Goal: Task Accomplishment & Management: Complete application form

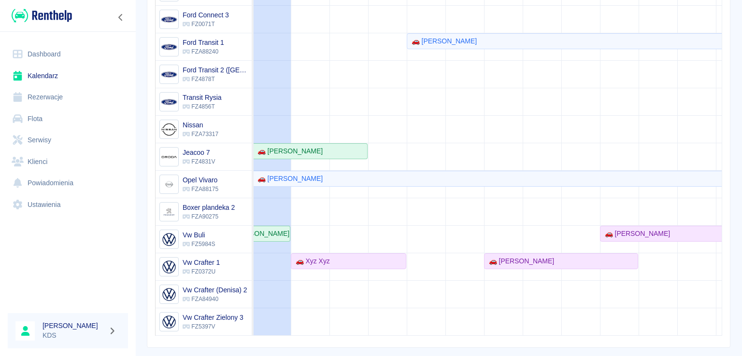
scroll to position [0, 54]
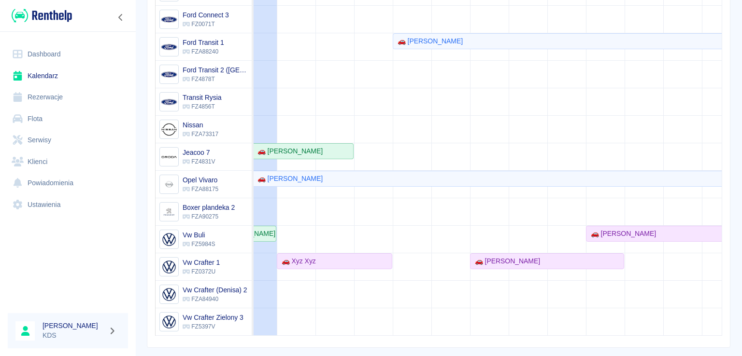
drag, startPoint x: 734, startPoint y: 193, endPoint x: 741, endPoint y: 110, distance: 82.8
click at [740, 87] on div "Rezerwacje Kalendarz Dodaj rezerwację Rezerwowany pojazd Rezerwowany pojazd 13 …" at bounding box center [438, 178] width 606 height 356
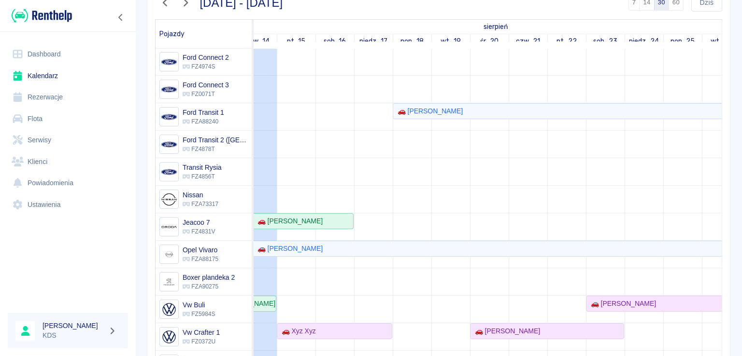
scroll to position [92, 0]
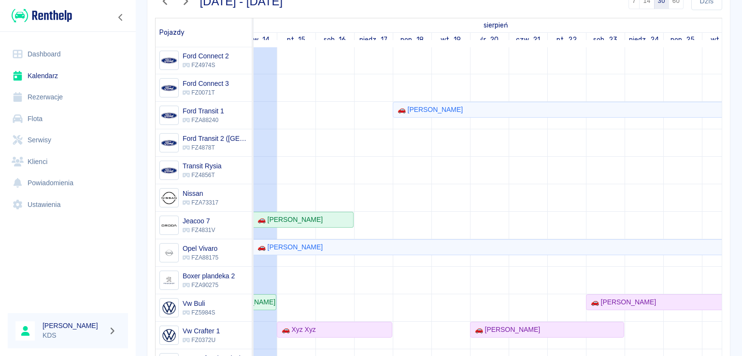
click at [68, 139] on link "Serwisy" at bounding box center [68, 140] width 120 height 22
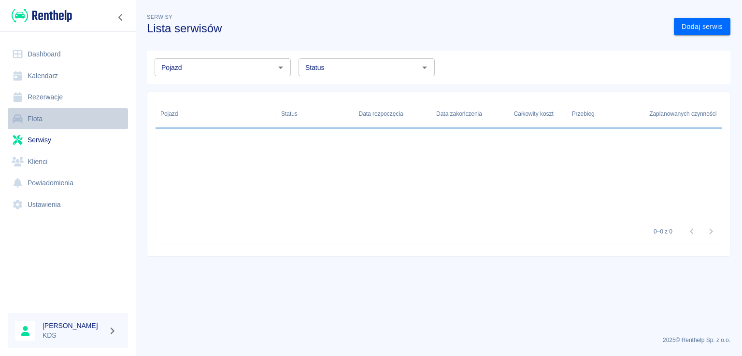
click at [63, 120] on link "Flota" at bounding box center [68, 119] width 120 height 22
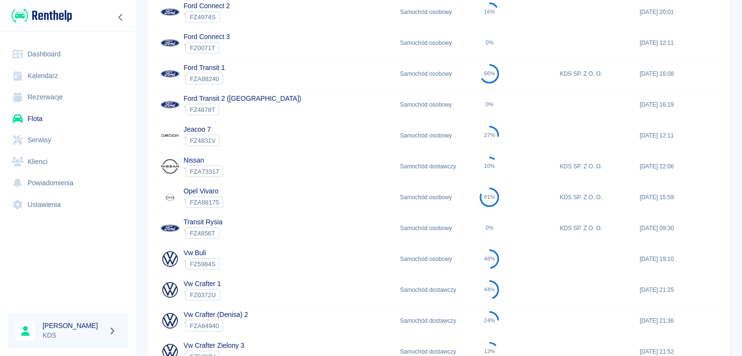
scroll to position [386, 0]
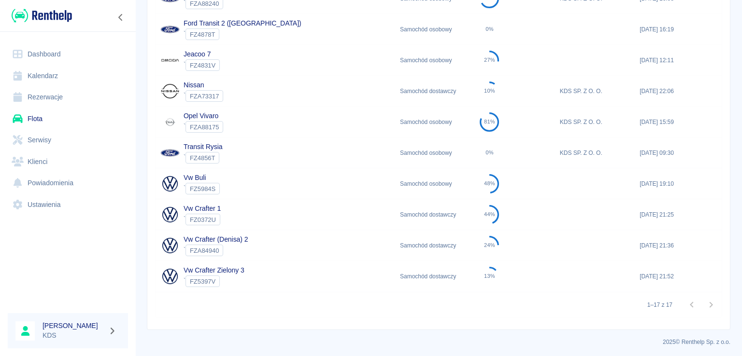
click at [252, 214] on div "Vw Crafter 1 ` FZ0372U" at bounding box center [274, 214] width 239 height 31
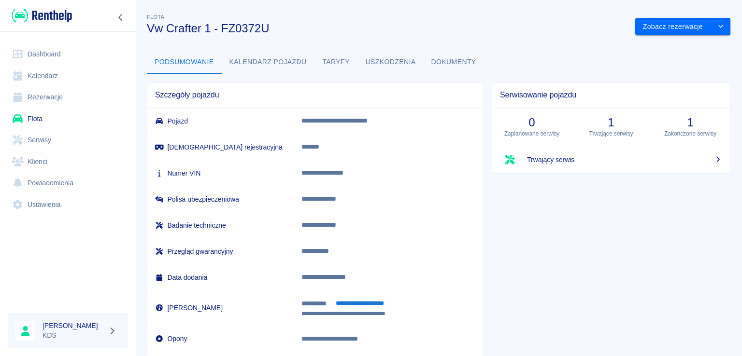
click at [363, 303] on button "**********" at bounding box center [359, 303] width 59 height 11
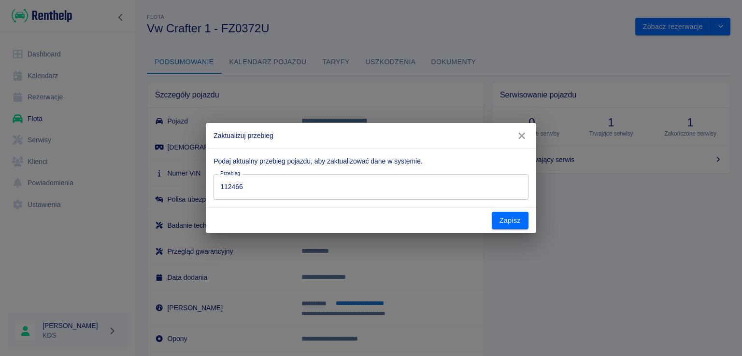
click at [344, 173] on div "Przebieg 112466 Przebieg" at bounding box center [367, 183] width 322 height 33
click at [336, 180] on input "112466" at bounding box center [370, 187] width 314 height 26
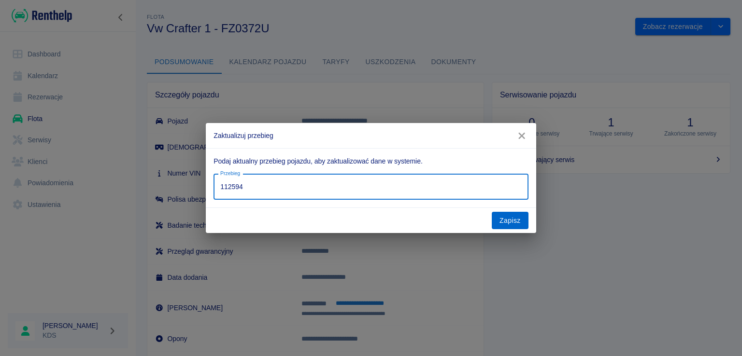
type input "112594"
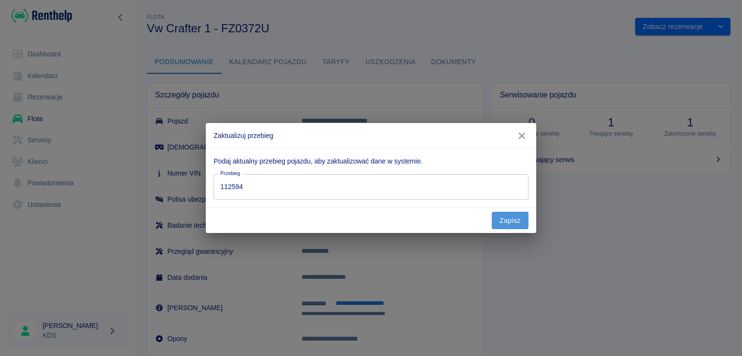
click at [521, 225] on button "Zapisz" at bounding box center [510, 221] width 37 height 18
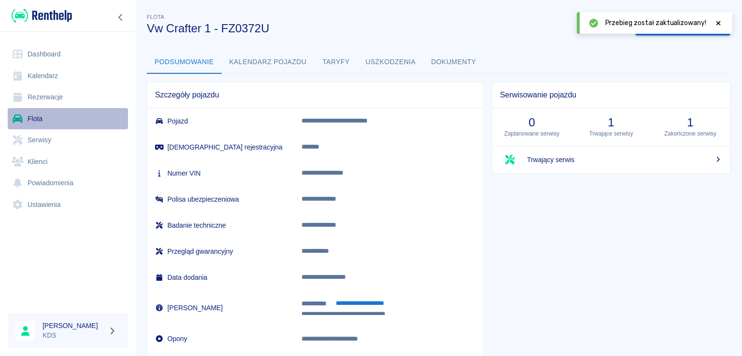
click at [47, 114] on link "Flota" at bounding box center [68, 119] width 120 height 22
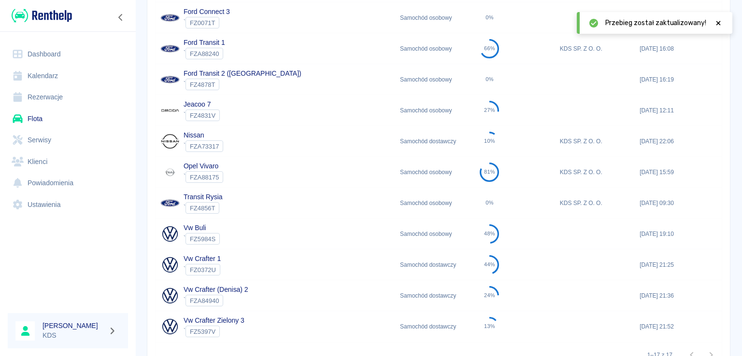
scroll to position [338, 0]
click at [256, 169] on div "Opel Vivaro ` FZA88175" at bounding box center [274, 170] width 239 height 31
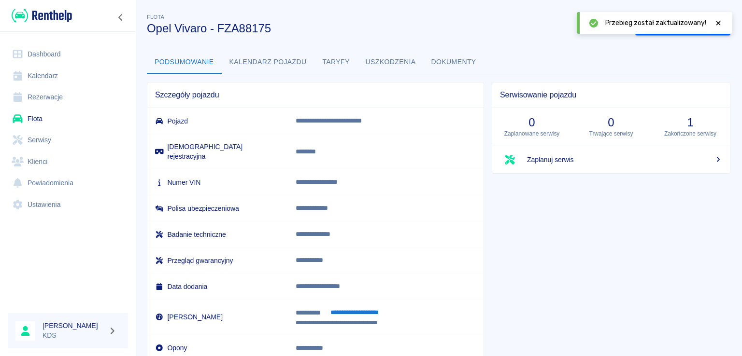
scroll to position [49, 0]
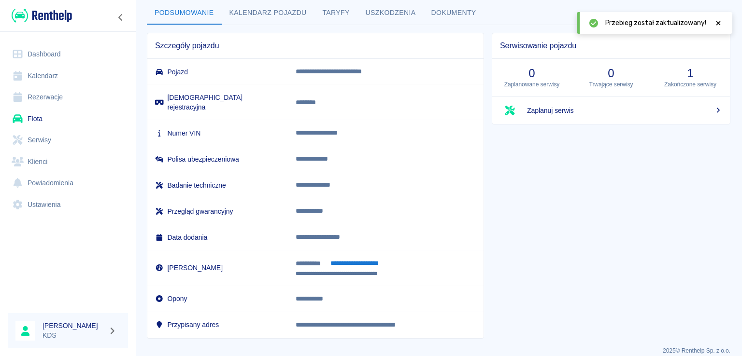
click at [352, 258] on button "**********" at bounding box center [353, 263] width 59 height 11
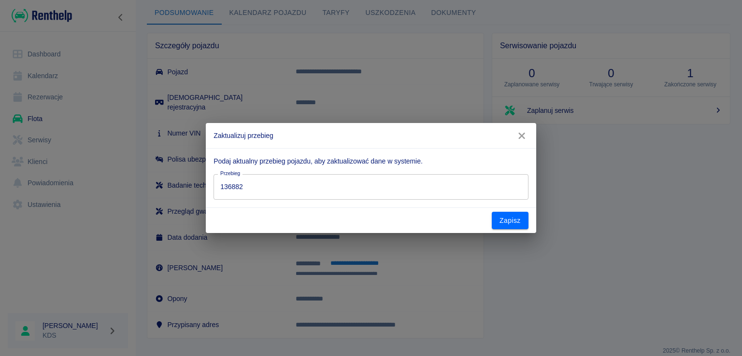
click at [353, 180] on input "136882" at bounding box center [370, 187] width 314 height 26
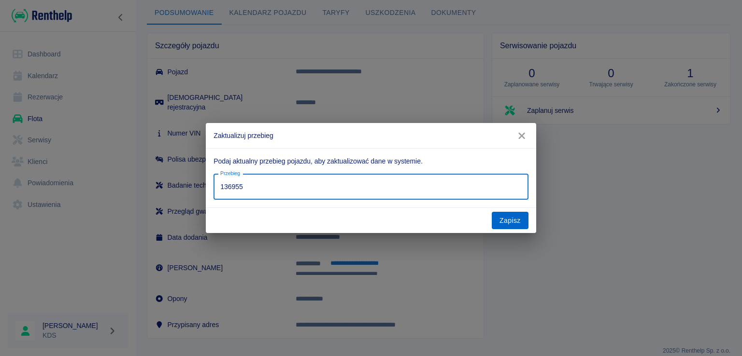
type input "136955"
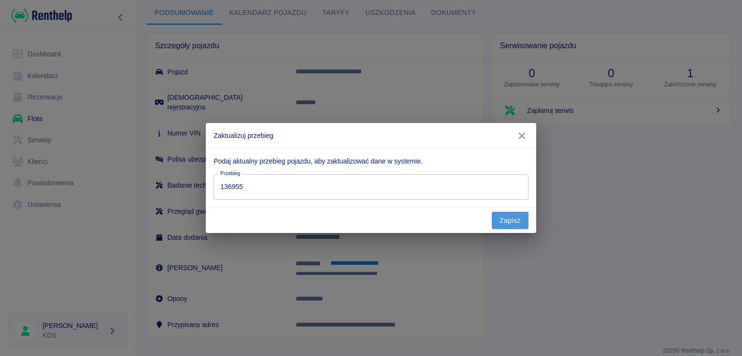
click at [520, 221] on button "Zapisz" at bounding box center [510, 221] width 37 height 18
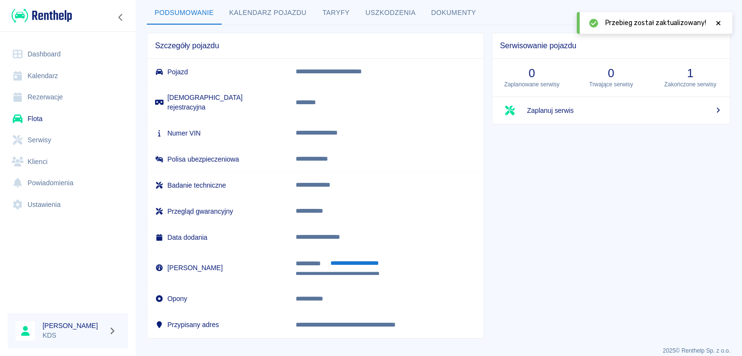
click at [356, 258] on button "**********" at bounding box center [353, 263] width 59 height 11
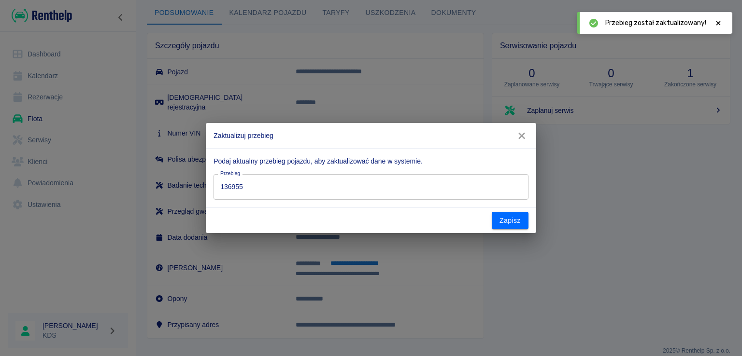
click at [458, 188] on input "136955" at bounding box center [370, 187] width 314 height 26
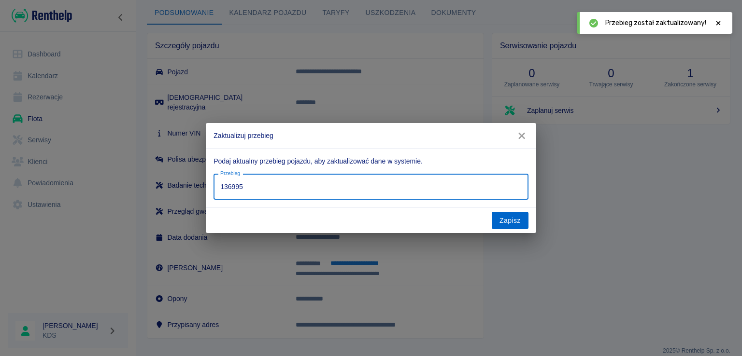
type input "136995"
click at [500, 226] on button "Zapisz" at bounding box center [510, 221] width 37 height 18
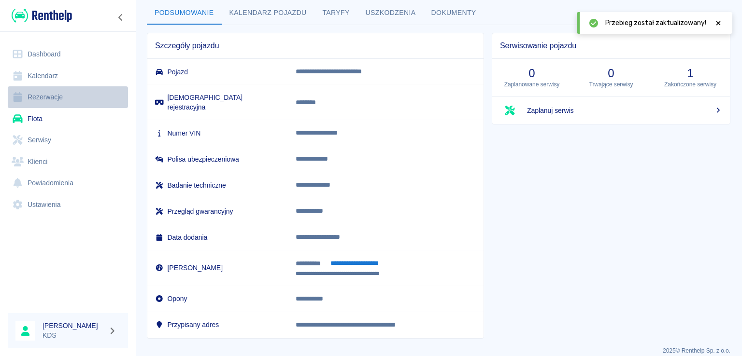
click at [49, 88] on link "Rezerwacje" at bounding box center [68, 97] width 120 height 22
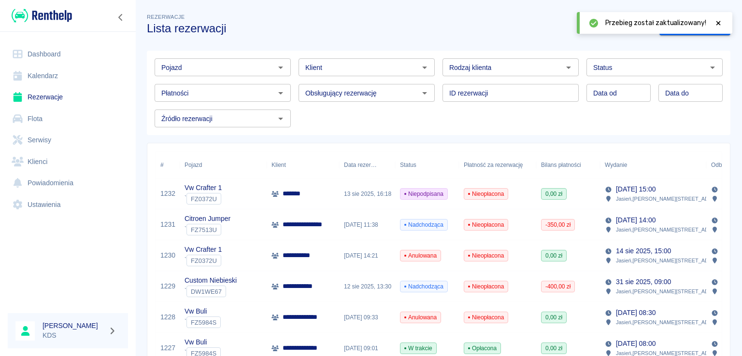
click at [478, 257] on span "Nieopłacona" at bounding box center [485, 256] width 43 height 9
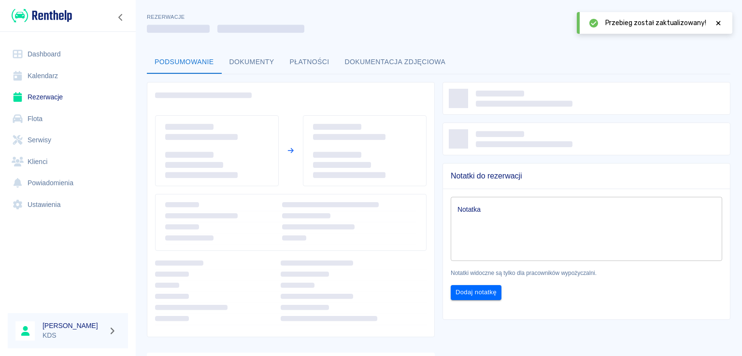
click at [717, 24] on icon at bounding box center [718, 23] width 4 height 4
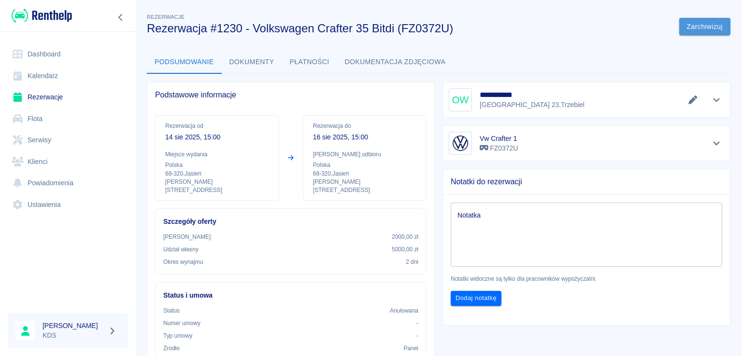
click at [693, 29] on button "Zarchiwizuj" at bounding box center [704, 27] width 51 height 18
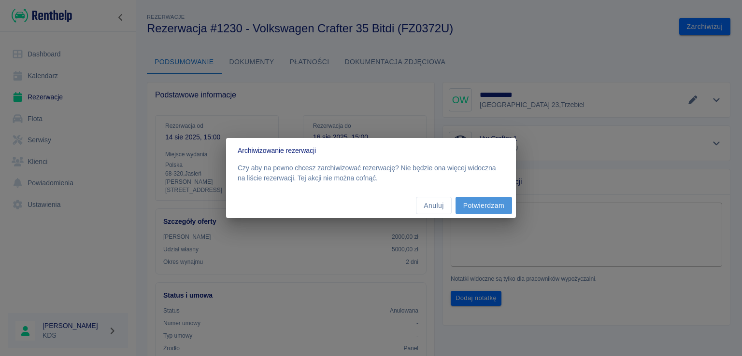
click at [499, 198] on button "Potwierdzam" at bounding box center [483, 206] width 56 height 18
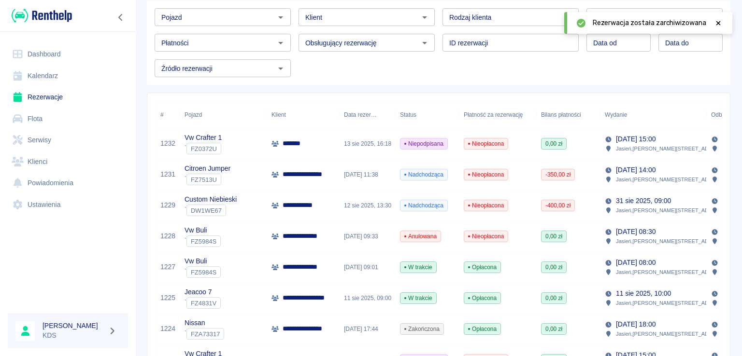
scroll to position [97, 0]
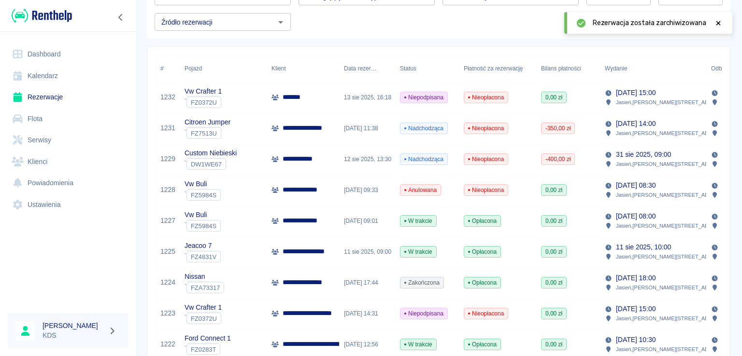
click at [407, 192] on span "Anulowana" at bounding box center [420, 190] width 40 height 9
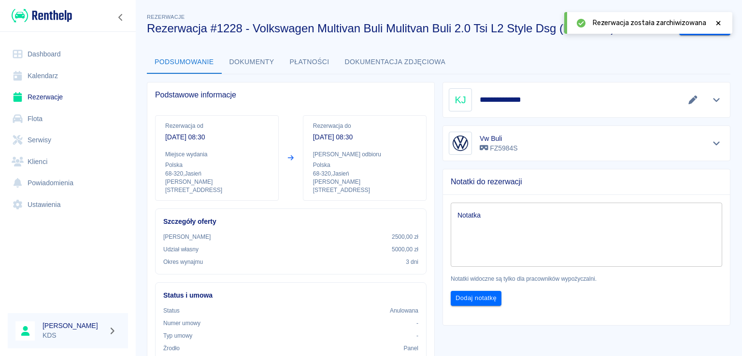
drag, startPoint x: 718, startPoint y: 19, endPoint x: 714, endPoint y: 25, distance: 6.9
click at [718, 20] on icon at bounding box center [718, 23] width 9 height 7
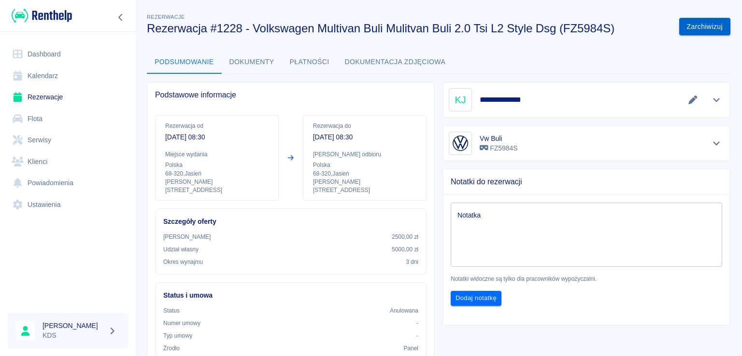
click at [694, 30] on button "Zarchiwizuj" at bounding box center [704, 27] width 51 height 18
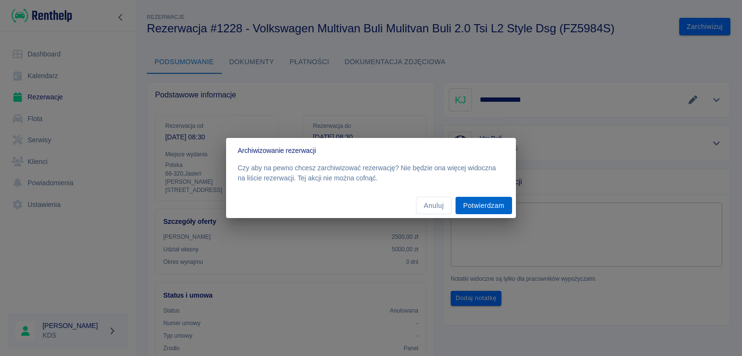
click at [475, 200] on button "Potwierdzam" at bounding box center [483, 206] width 56 height 18
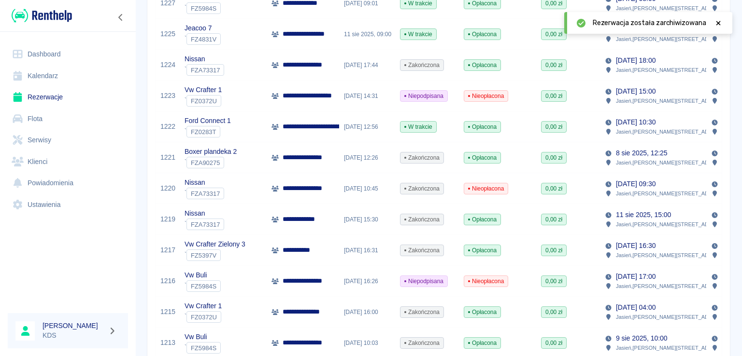
scroll to position [290, 0]
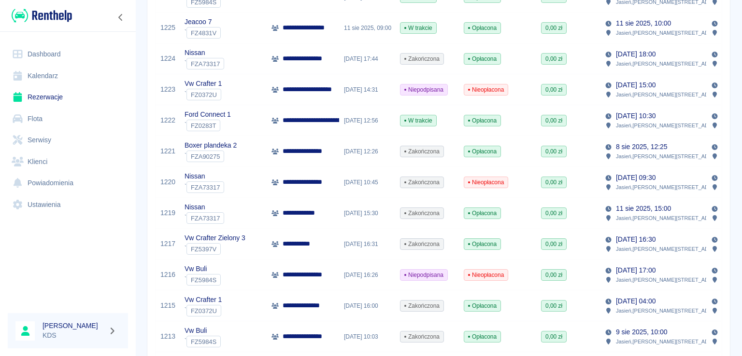
click at [471, 184] on span "Nieopłacona" at bounding box center [485, 182] width 43 height 9
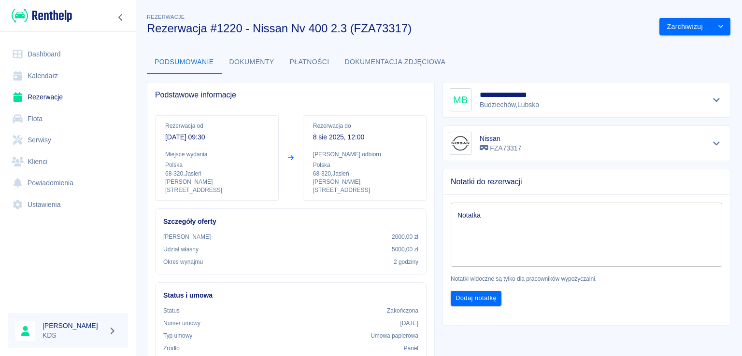
click at [298, 67] on button "Płatności" at bounding box center [309, 62] width 55 height 23
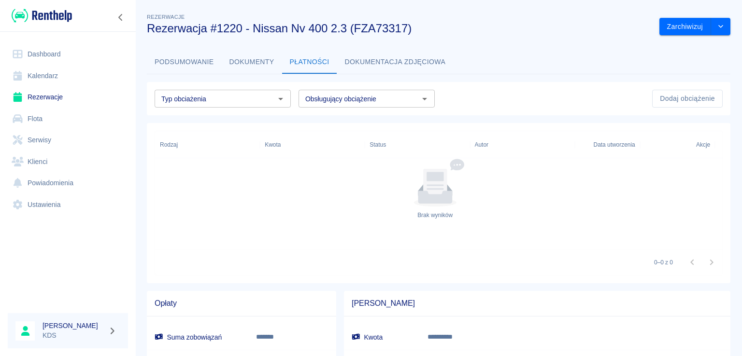
click at [263, 55] on button "Dokumenty" at bounding box center [252, 62] width 60 height 23
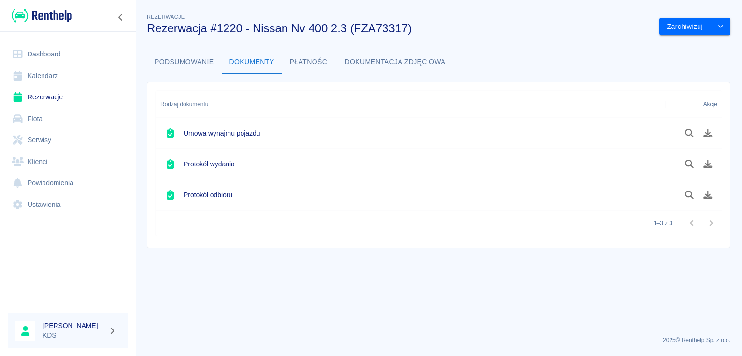
click at [321, 66] on button "Płatności" at bounding box center [309, 62] width 55 height 23
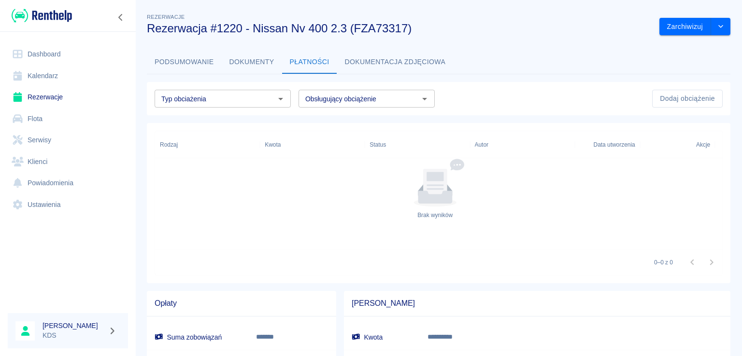
click at [248, 56] on button "Dokumenty" at bounding box center [252, 62] width 60 height 23
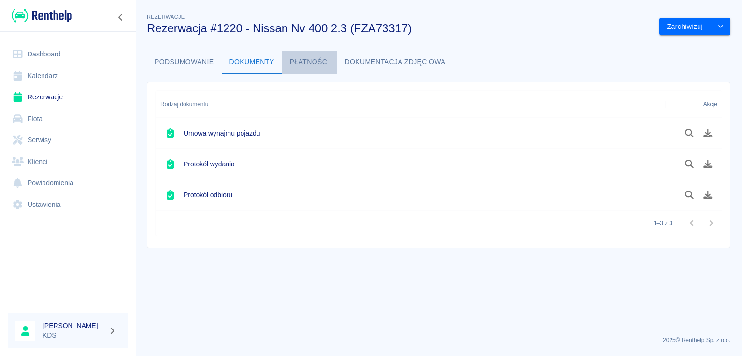
click at [323, 66] on button "Płatności" at bounding box center [309, 62] width 55 height 23
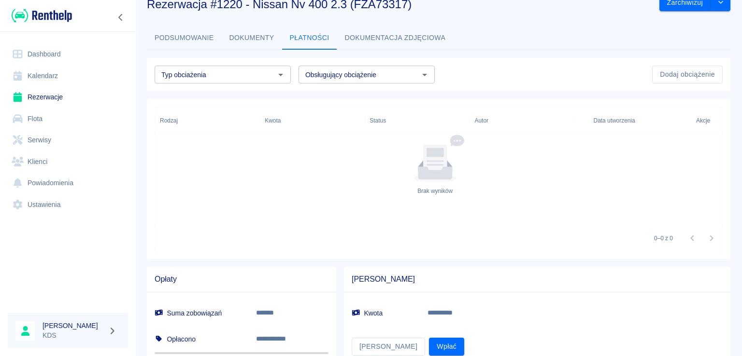
scroll to position [62, 0]
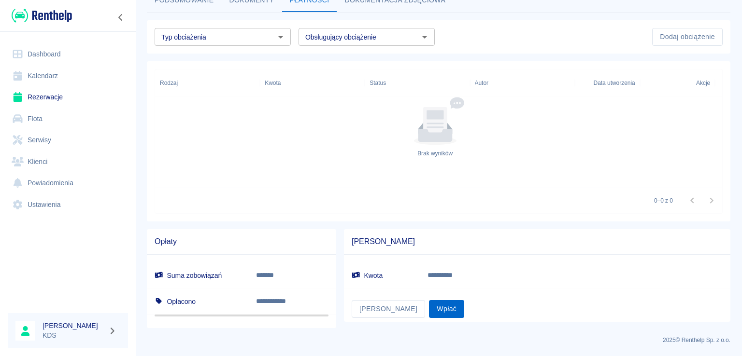
click at [429, 307] on button "Wpłać" at bounding box center [446, 309] width 35 height 18
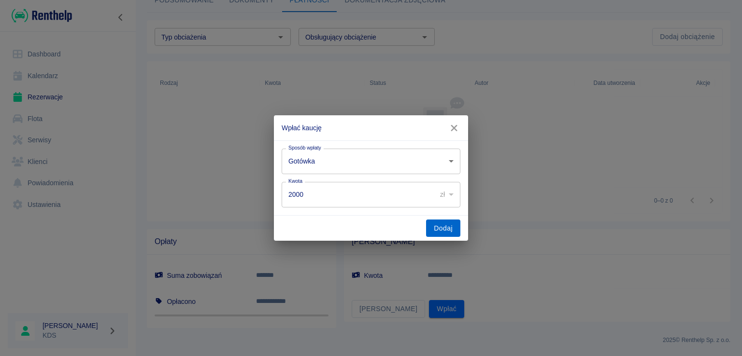
click at [440, 229] on button "Dodaj" at bounding box center [443, 229] width 34 height 18
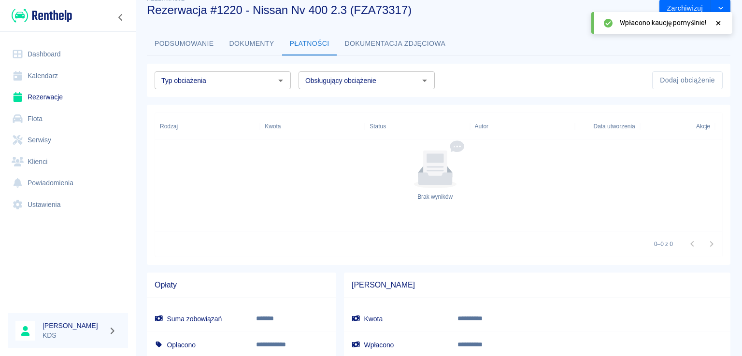
scroll to position [0, 0]
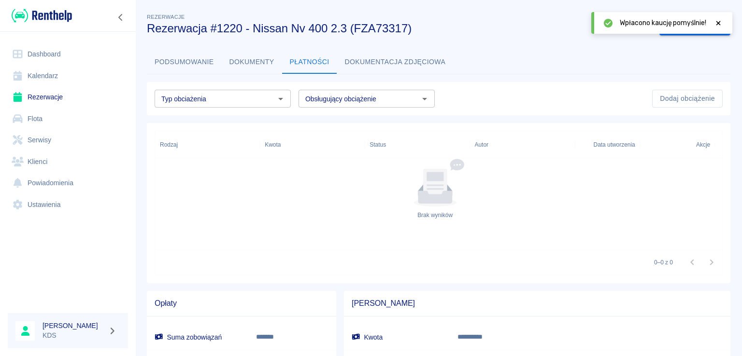
click at [236, 64] on button "Dokumenty" at bounding box center [252, 62] width 60 height 23
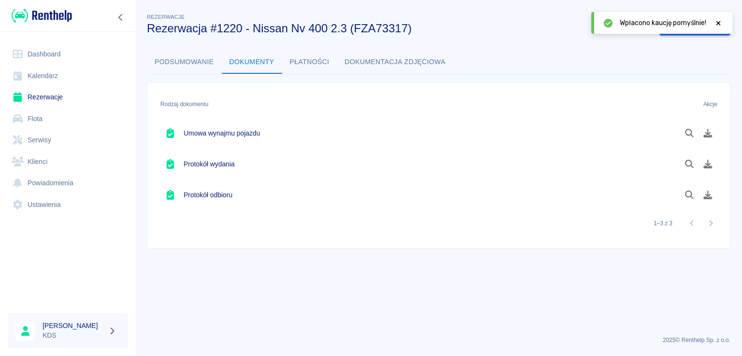
click at [191, 54] on button "Podsumowanie" at bounding box center [184, 62] width 75 height 23
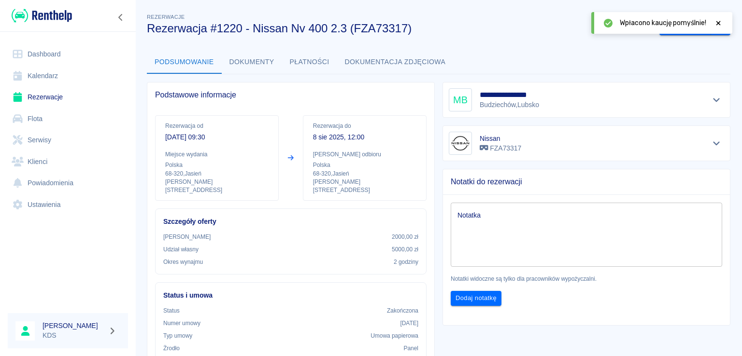
click at [50, 102] on link "Rezerwacje" at bounding box center [68, 97] width 120 height 22
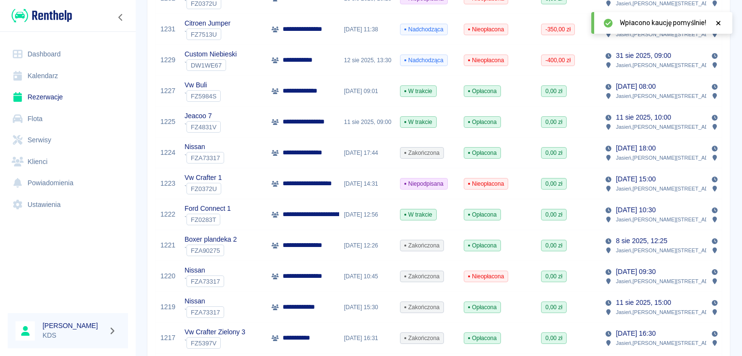
scroll to position [290, 0]
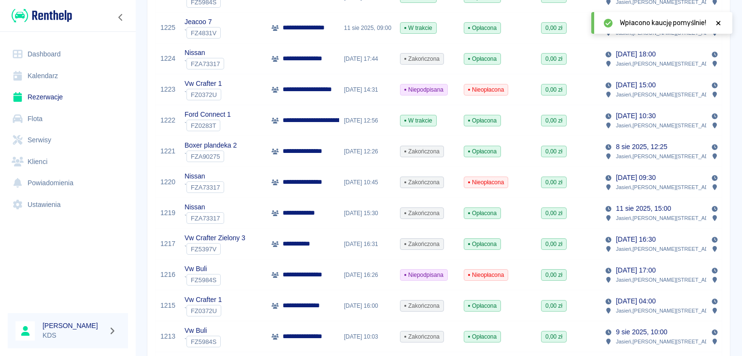
click at [487, 186] on span "Nieopłacona" at bounding box center [485, 182] width 43 height 9
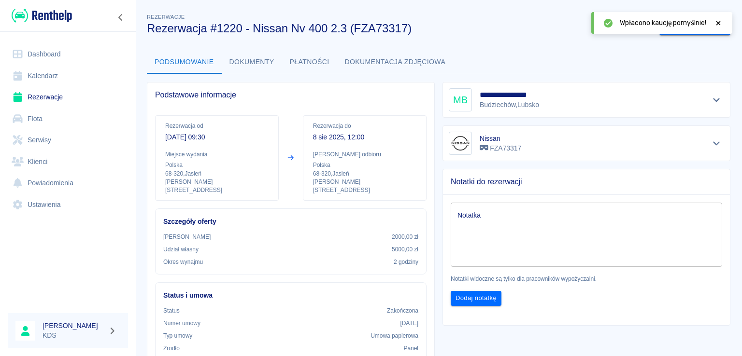
click at [720, 23] on icon at bounding box center [718, 23] width 9 height 7
click at [311, 64] on button "Płatności" at bounding box center [309, 62] width 55 height 23
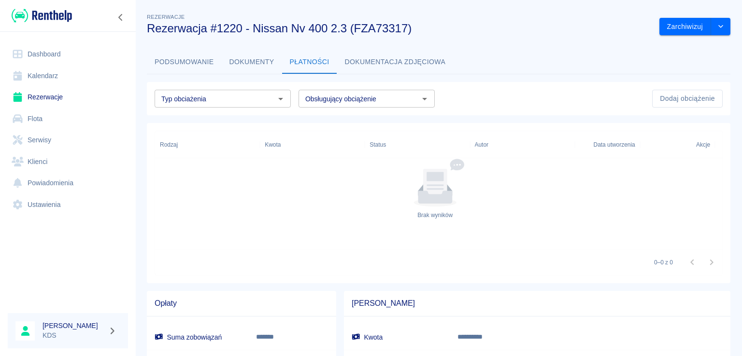
click at [245, 63] on button "Dokumenty" at bounding box center [252, 62] width 60 height 23
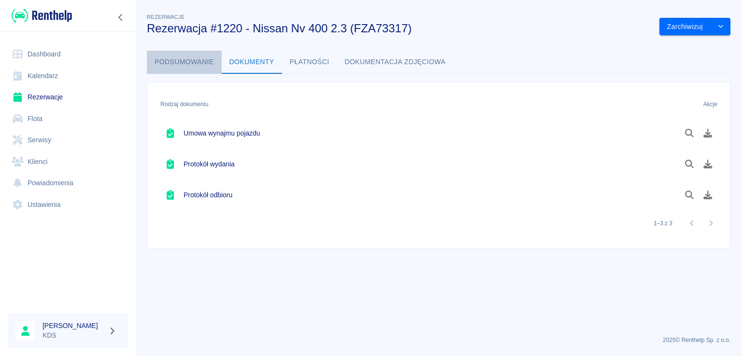
click at [197, 57] on button "Podsumowanie" at bounding box center [184, 62] width 75 height 23
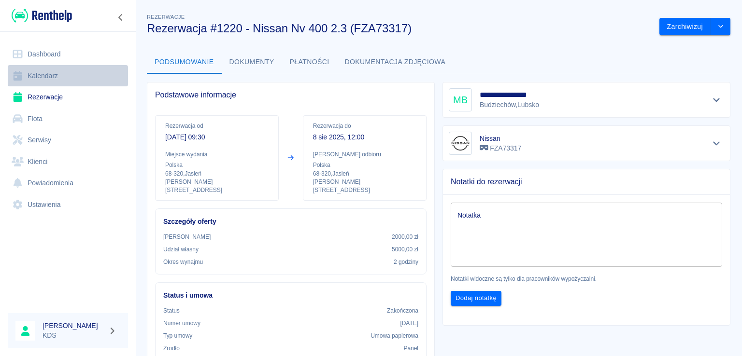
click at [56, 70] on link "Kalendarz" at bounding box center [68, 76] width 120 height 22
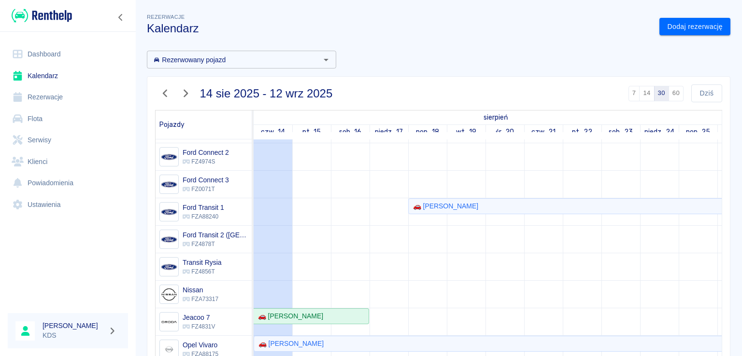
scroll to position [126, 0]
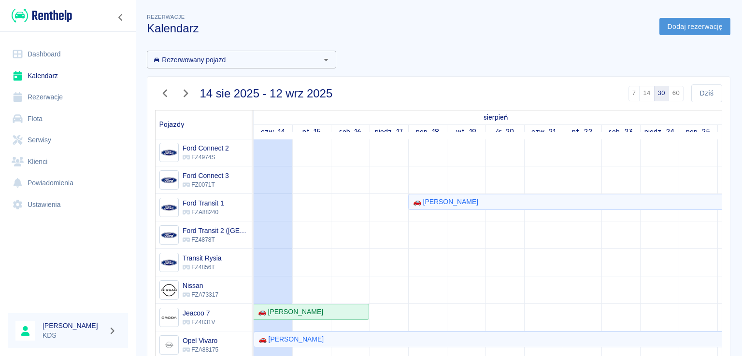
click at [671, 24] on link "Dodaj rezerwację" at bounding box center [694, 27] width 71 height 18
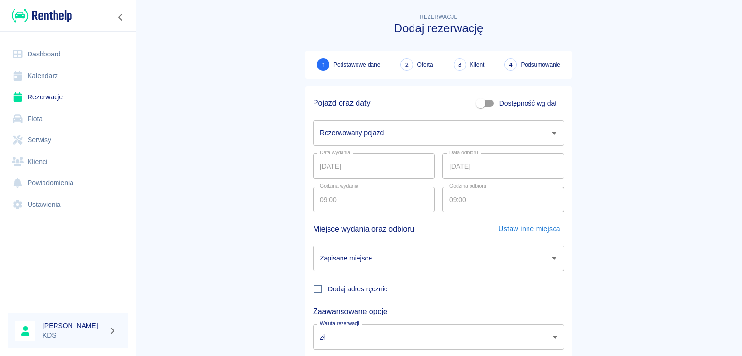
click at [541, 131] on div "Rezerwowany pojazd" at bounding box center [438, 133] width 251 height 26
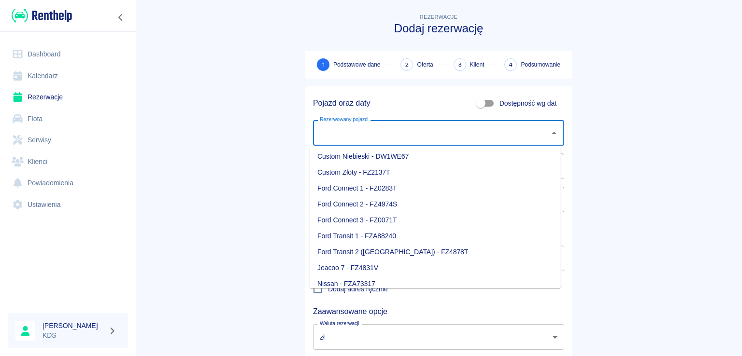
scroll to position [97, 0]
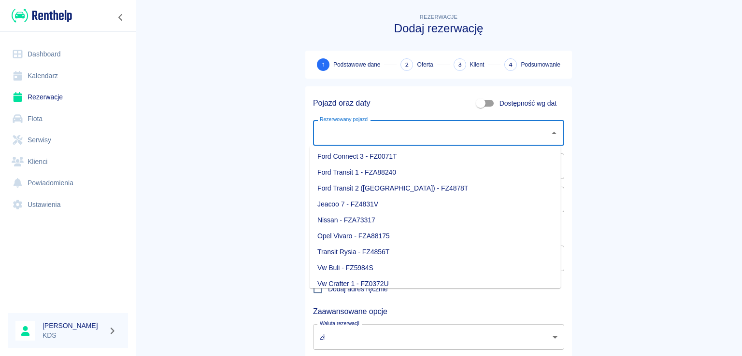
click at [357, 216] on li "Nissan - FZA73317" at bounding box center [434, 220] width 251 height 16
type input "Nissan - FZA73317"
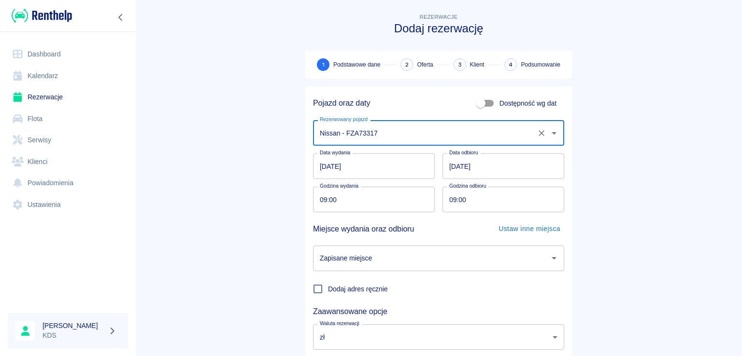
click at [379, 166] on input "[DATE]" at bounding box center [374, 167] width 122 height 26
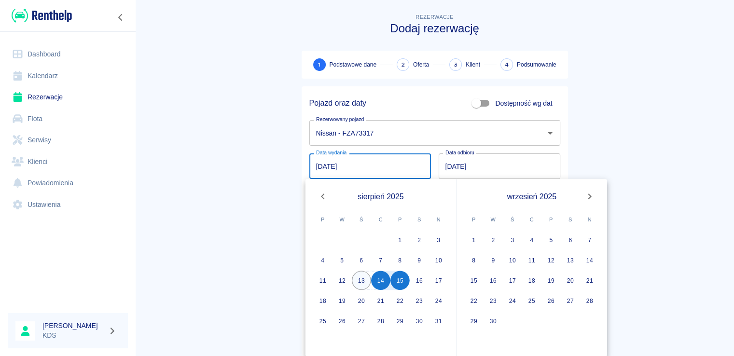
click at [362, 277] on button "13" at bounding box center [361, 280] width 19 height 19
type input "13.08.2025"
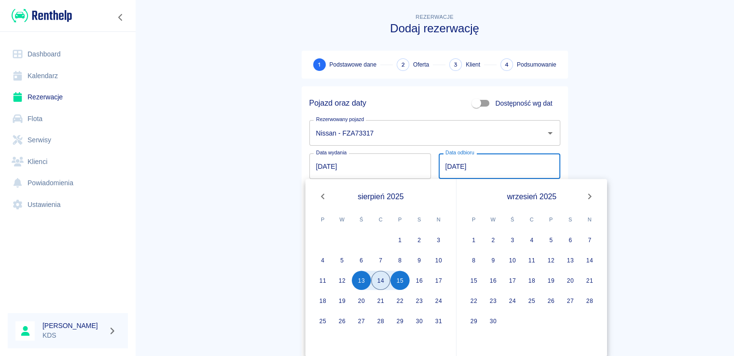
click at [381, 279] on button "14" at bounding box center [380, 280] width 19 height 19
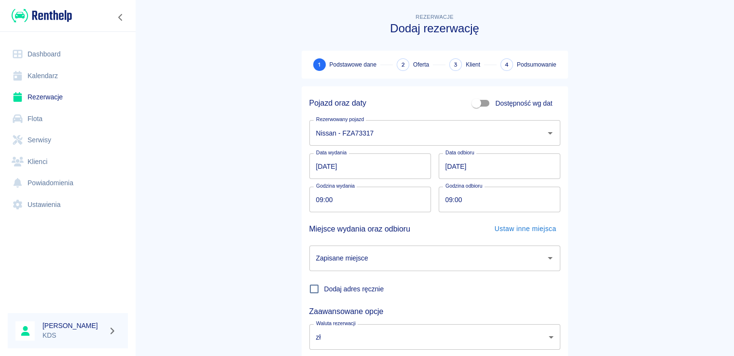
type input "[DATE]"
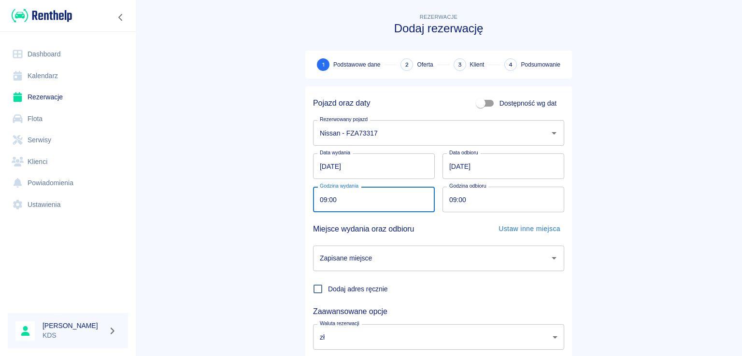
click at [386, 197] on input "09:00" at bounding box center [370, 200] width 115 height 26
type input "15:00"
click at [506, 208] on input "09:00" at bounding box center [499, 200] width 115 height 26
type input "15:00"
click at [446, 252] on input "Zapisane miejsce" at bounding box center [431, 258] width 228 height 17
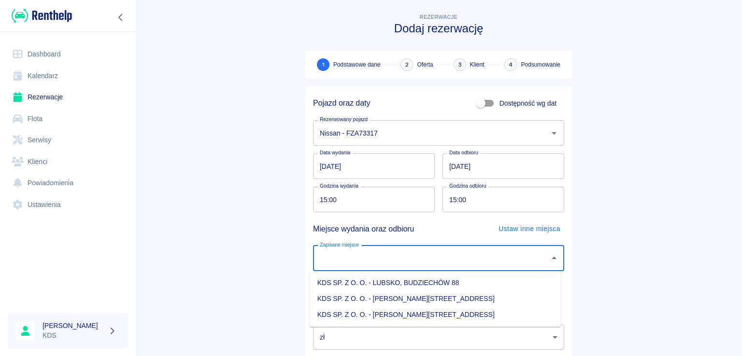
click at [438, 312] on li "KDS SP. Z O. O. - [PERSON_NAME][STREET_ADDRESS]" at bounding box center [434, 315] width 251 height 16
type input "KDS SP. Z O. O. - [PERSON_NAME][STREET_ADDRESS]"
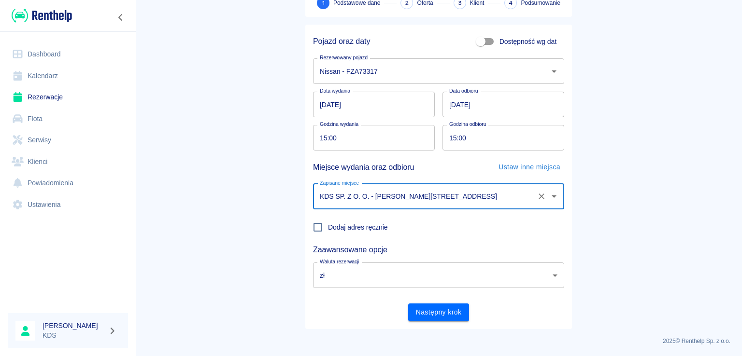
scroll to position [63, 0]
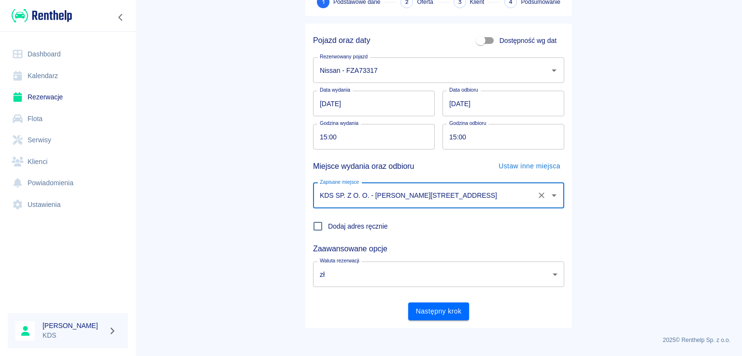
click at [374, 138] on input "15:00" at bounding box center [370, 137] width 115 height 26
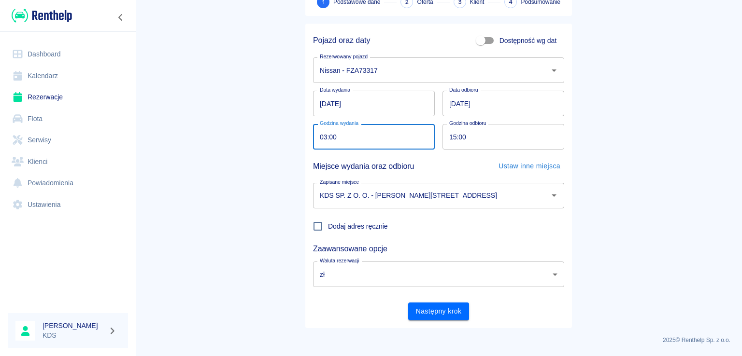
click at [377, 138] on input "03:00" at bounding box center [370, 137] width 115 height 26
click at [314, 133] on input "03:00" at bounding box center [370, 137] width 115 height 26
type input "13:00"
click at [481, 138] on input "15:00" at bounding box center [499, 137] width 115 height 26
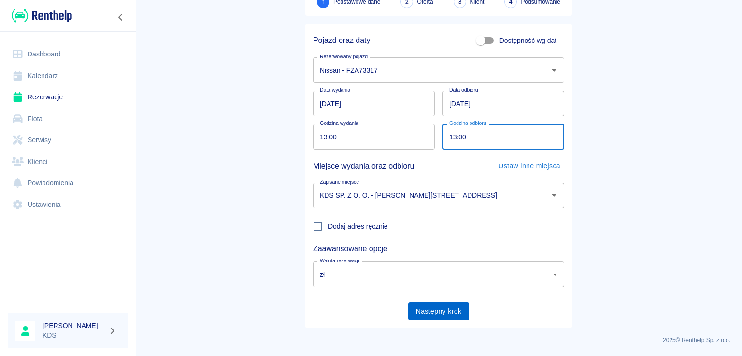
type input "13:00"
click at [439, 310] on button "Następny krok" at bounding box center [438, 312] width 61 height 18
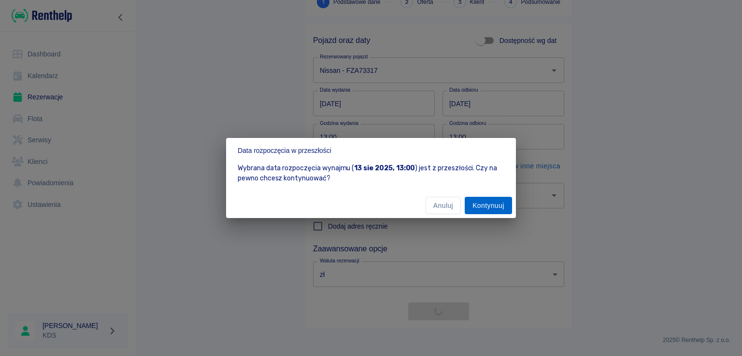
click at [487, 211] on button "Kontynuuj" at bounding box center [487, 206] width 47 height 18
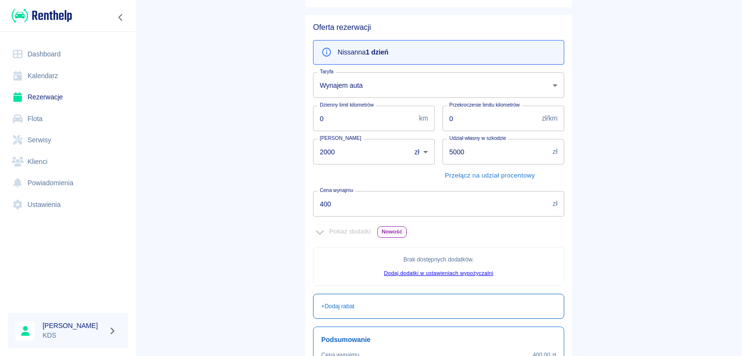
scroll to position [145, 0]
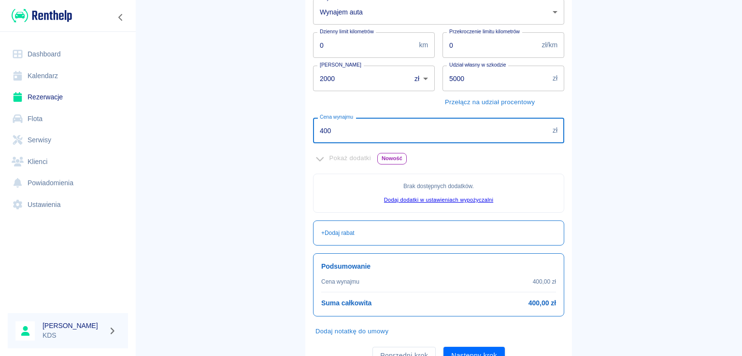
click at [437, 133] on input "400" at bounding box center [431, 131] width 236 height 26
type input "4"
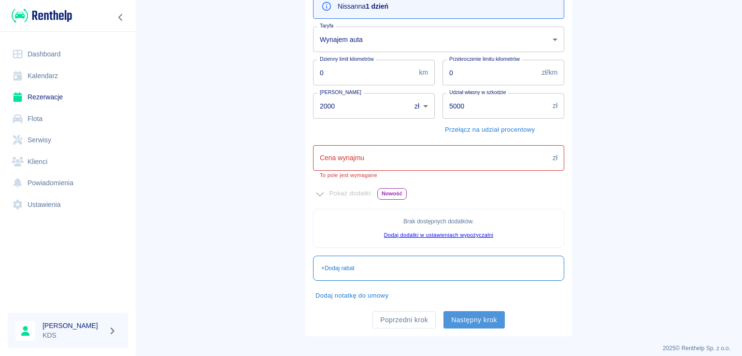
click at [464, 317] on button "Następny krok" at bounding box center [473, 320] width 61 height 18
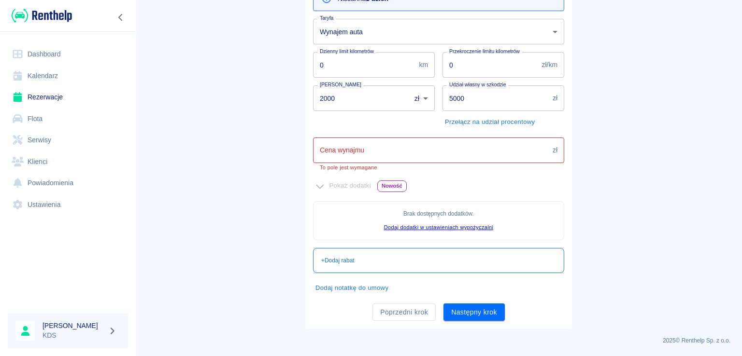
click at [382, 162] on input "Cena wynajmu" at bounding box center [431, 151] width 236 height 26
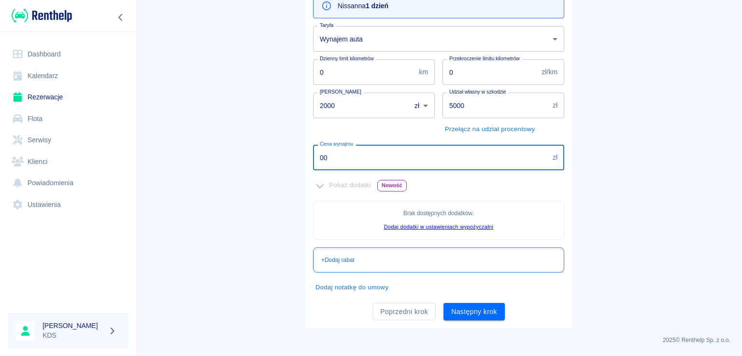
scroll to position [117, 0]
type input "00"
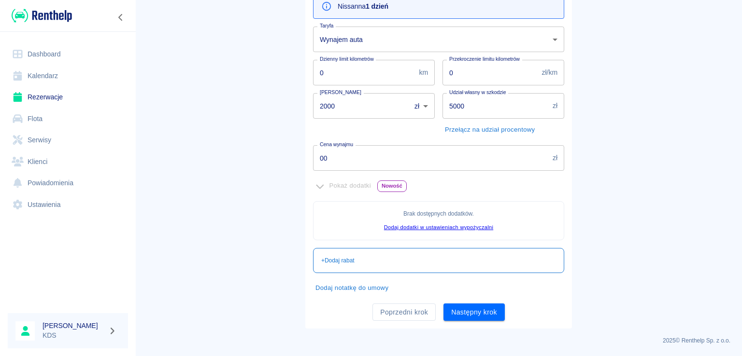
click at [481, 302] on div "Poprzedni krok Następny krok" at bounding box center [434, 309] width 259 height 26
click at [481, 306] on button "Następny krok" at bounding box center [473, 313] width 61 height 18
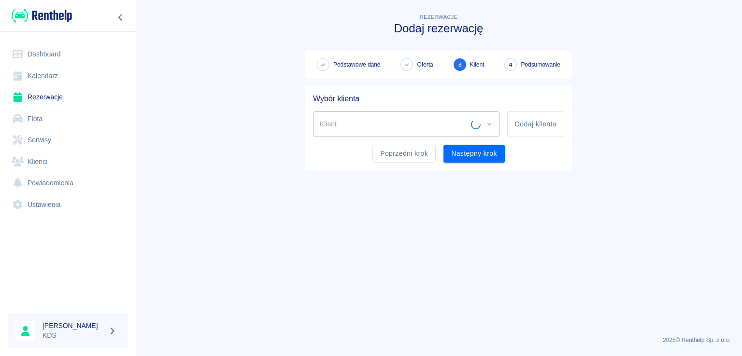
scroll to position [0, 0]
click at [516, 121] on button "Dodaj klienta" at bounding box center [535, 125] width 57 height 26
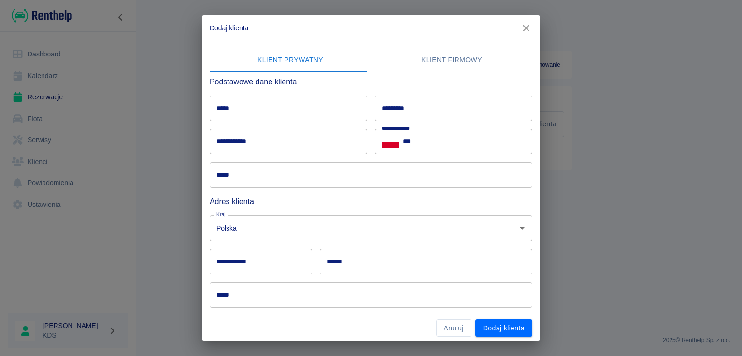
click at [324, 102] on input "*****" at bounding box center [288, 109] width 157 height 26
type input "******"
click at [419, 111] on input "*********" at bounding box center [453, 109] width 157 height 26
type input "********"
click at [334, 112] on input "******" at bounding box center [288, 109] width 157 height 26
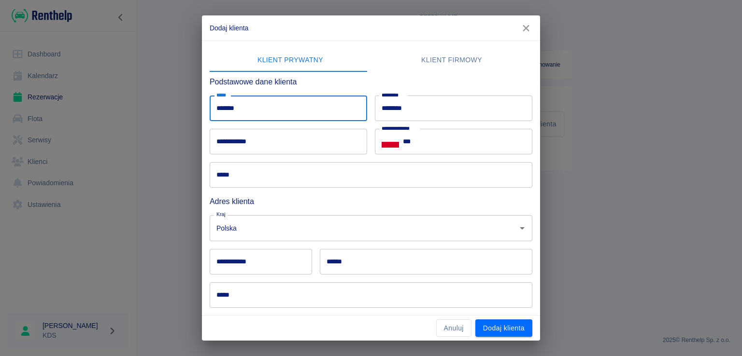
type input "*******"
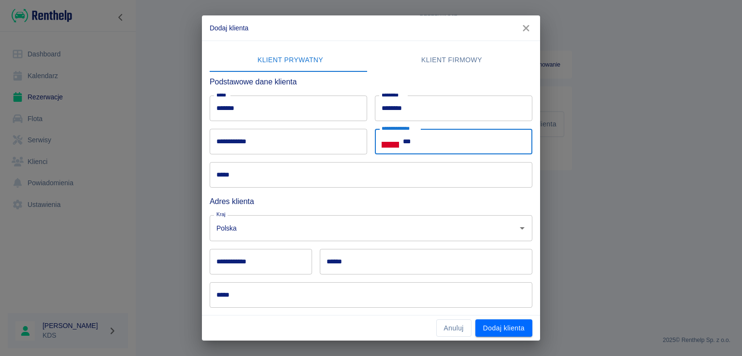
click at [425, 144] on input "***" at bounding box center [467, 142] width 129 height 26
type input "**********"
click at [298, 136] on input "**********" at bounding box center [288, 142] width 157 height 26
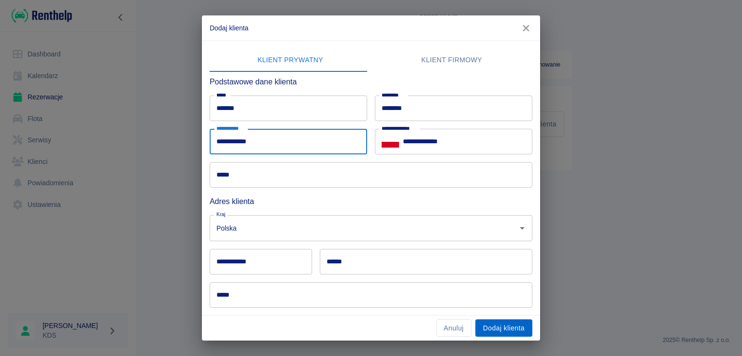
type input "**********"
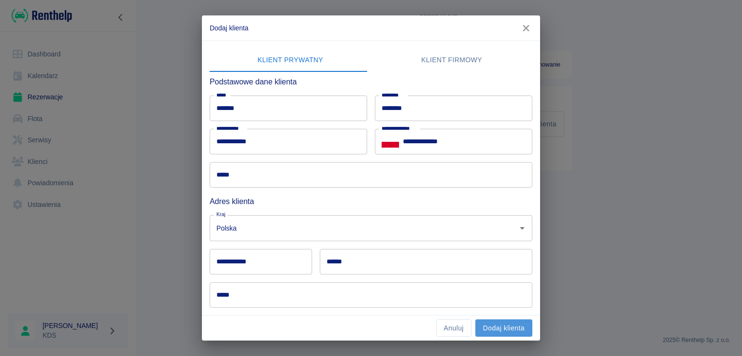
click at [520, 325] on button "Dodaj klienta" at bounding box center [503, 329] width 57 height 18
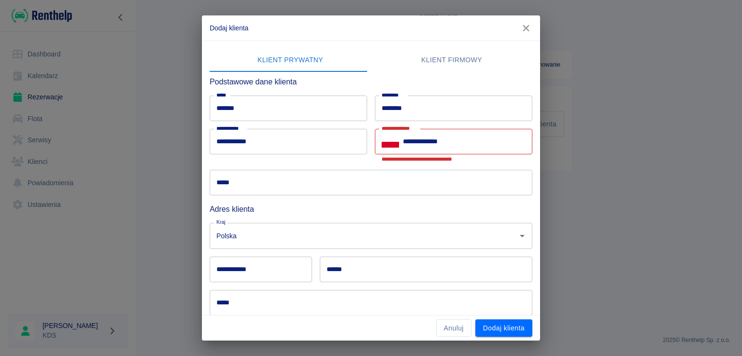
click at [480, 145] on input "**********" at bounding box center [467, 142] width 129 height 26
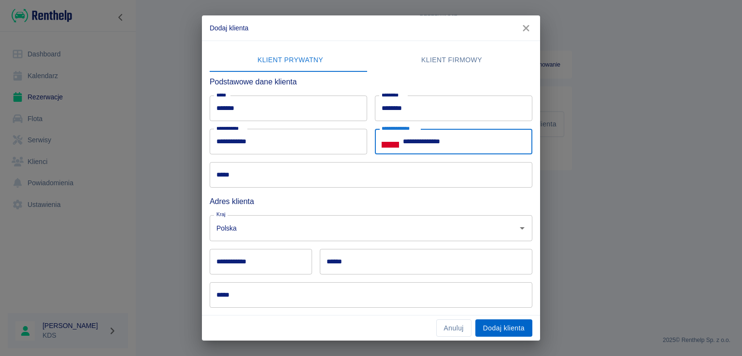
type input "**********"
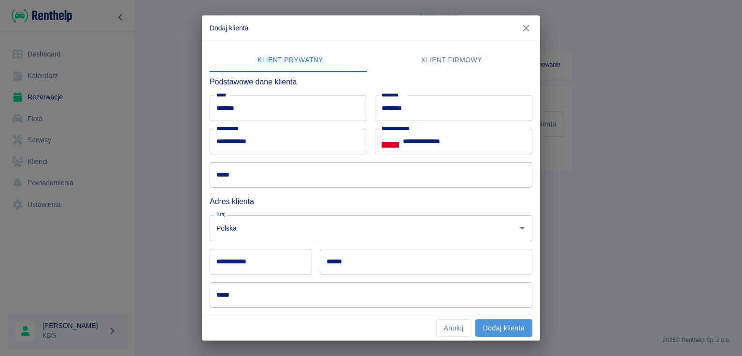
click at [512, 327] on button "Dodaj klienta" at bounding box center [503, 329] width 57 height 18
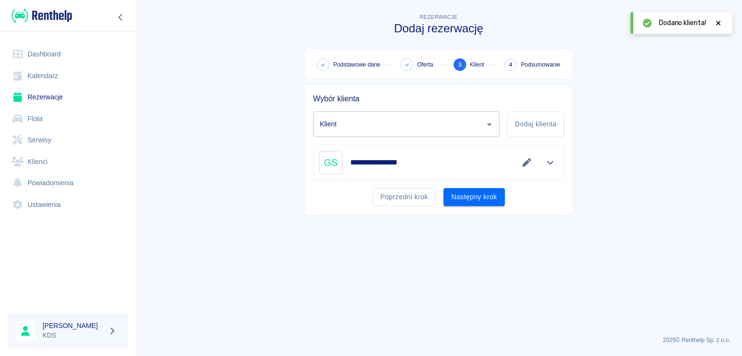
type input "[PERSON_NAME] ([PHONE_NUMBER])"
click at [479, 199] on button "Następny krok" at bounding box center [473, 197] width 61 height 18
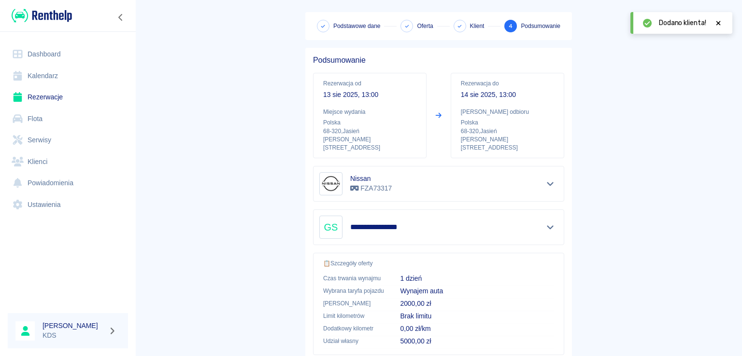
scroll to position [97, 0]
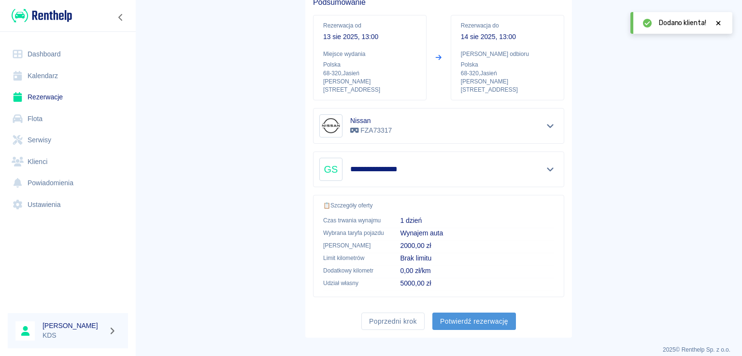
click at [476, 316] on button "Potwierdź rezerwację" at bounding box center [474, 322] width 84 height 18
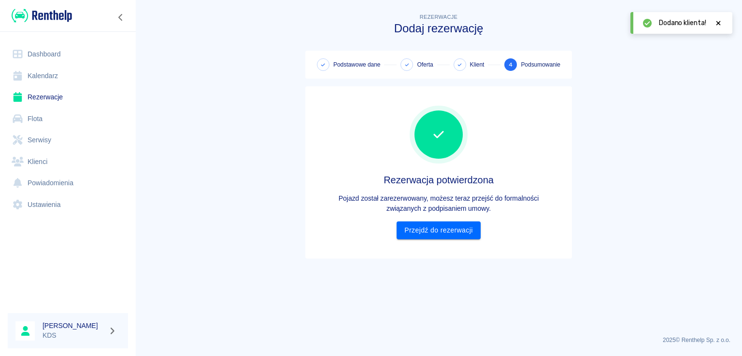
scroll to position [0, 0]
click at [442, 227] on link "Przejdź do rezerwacji" at bounding box center [438, 231] width 84 height 18
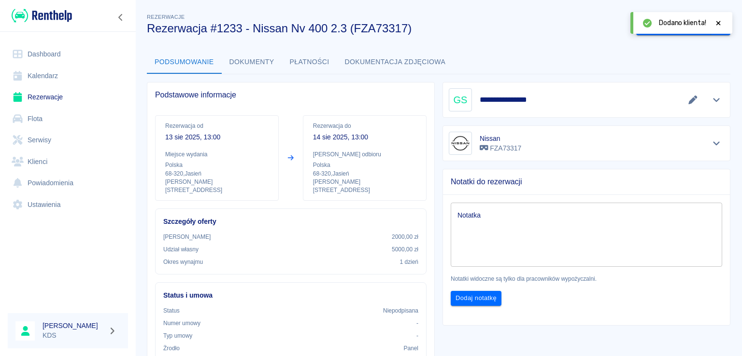
click at [718, 22] on icon at bounding box center [718, 23] width 4 height 4
click at [653, 24] on button "Wygeneruj umowę" at bounding box center [673, 27] width 75 height 18
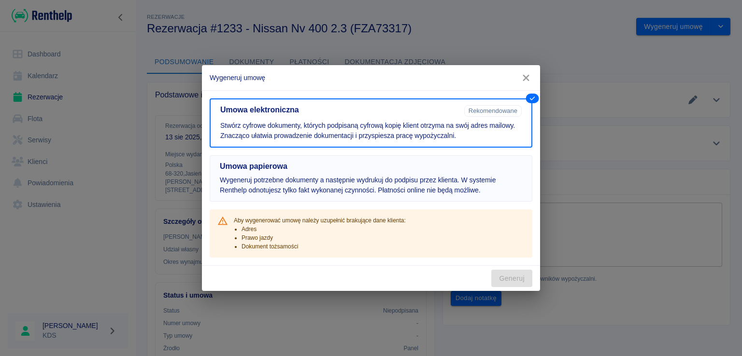
click at [512, 163] on h5 "Umowa papierowa" at bounding box center [371, 167] width 302 height 10
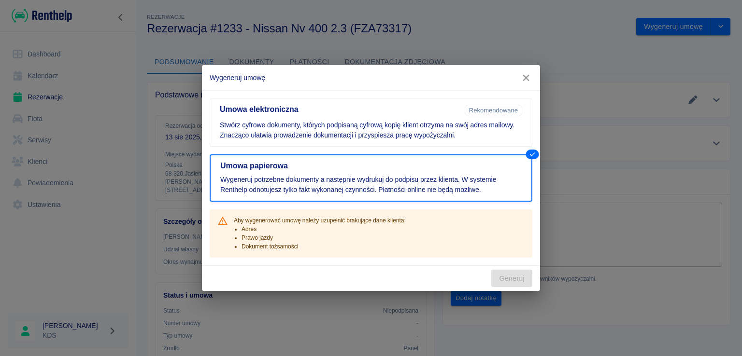
click at [530, 78] on icon "button" at bounding box center [526, 78] width 13 height 10
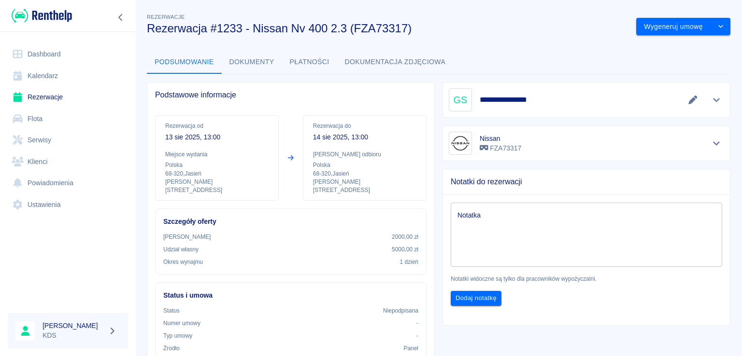
click at [686, 107] on div "**********" at bounding box center [586, 99] width 275 height 23
click at [685, 105] on button "Edytuj dane" at bounding box center [693, 100] width 16 height 14
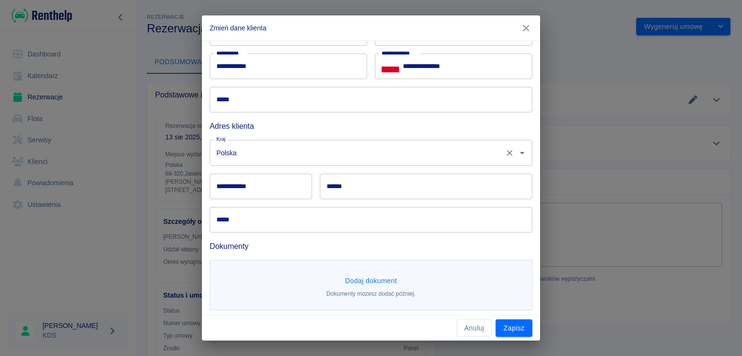
scroll to position [78, 0]
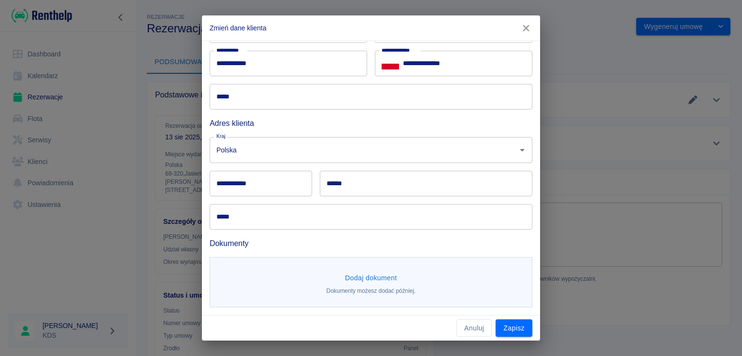
click at [278, 93] on input "*****" at bounding box center [371, 97] width 323 height 26
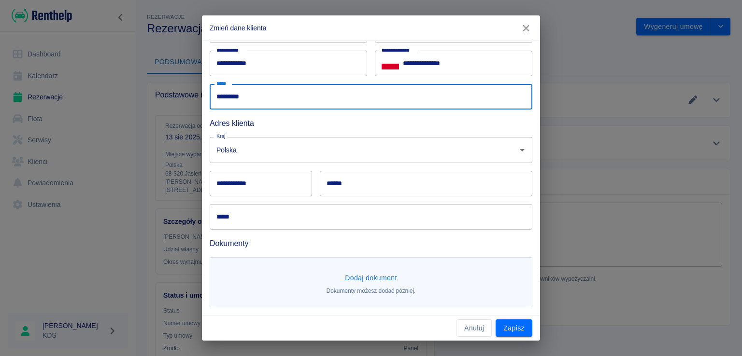
type input "*********"
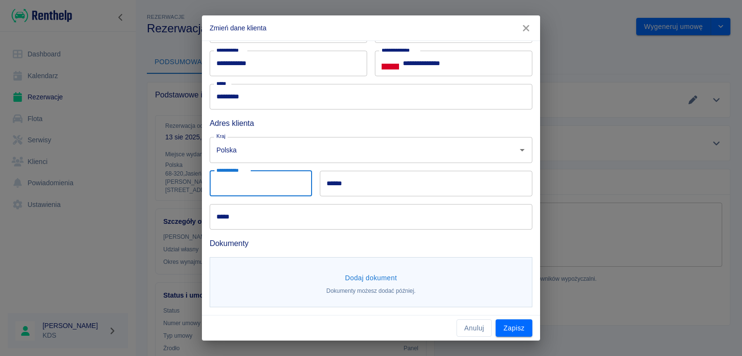
click at [274, 184] on input "**********" at bounding box center [261, 184] width 102 height 26
type input "******"
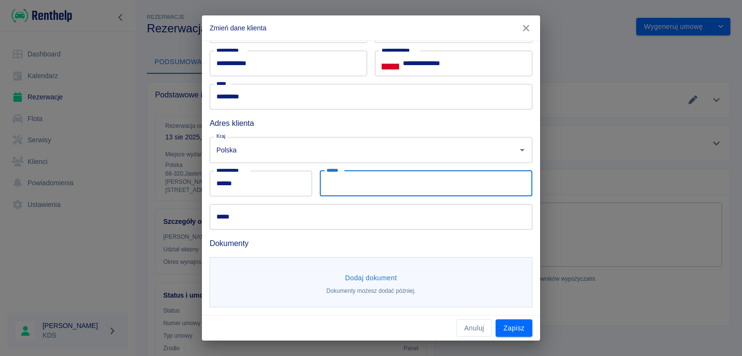
click at [392, 178] on input "******" at bounding box center [426, 184] width 212 height 26
type input "******"
drag, startPoint x: 335, startPoint y: 230, endPoint x: 338, endPoint y: 225, distance: 6.5
click at [337, 228] on div "**********" at bounding box center [367, 135] width 330 height 345
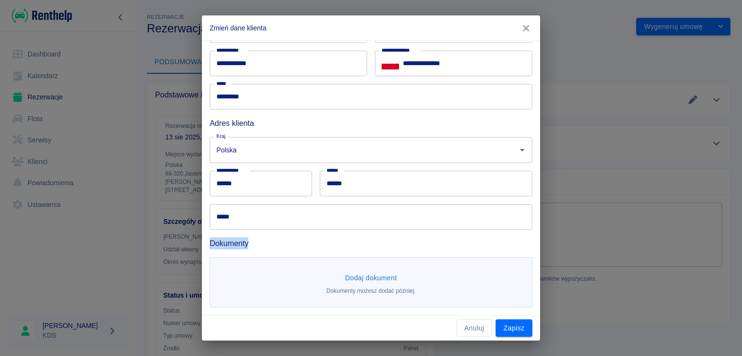
drag, startPoint x: 338, startPoint y: 225, endPoint x: 390, endPoint y: 247, distance: 56.7
click at [338, 226] on input "*****" at bounding box center [371, 217] width 323 height 26
click at [361, 209] on input "*****" at bounding box center [371, 217] width 323 height 26
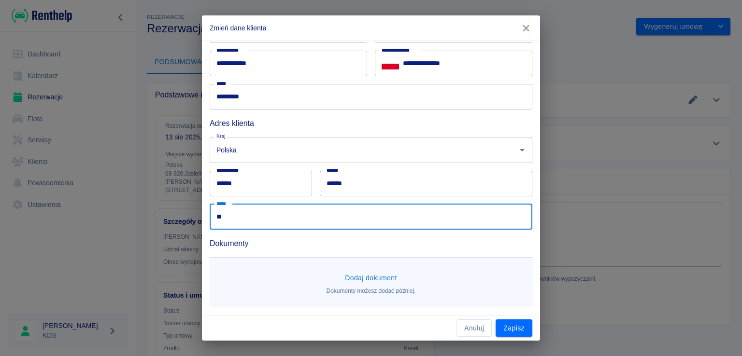
type input "*"
type input "********"
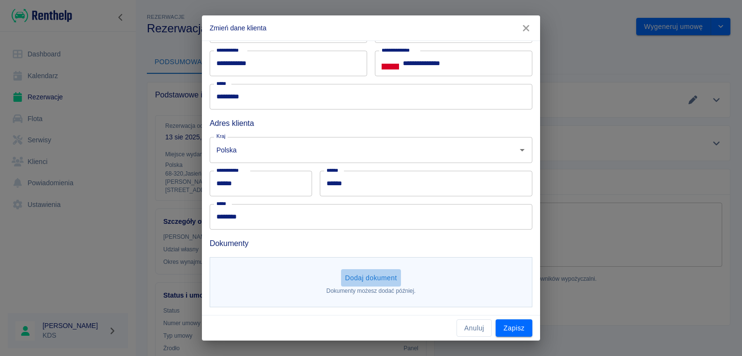
click at [367, 273] on button "Dodaj dokument" at bounding box center [371, 278] width 60 height 18
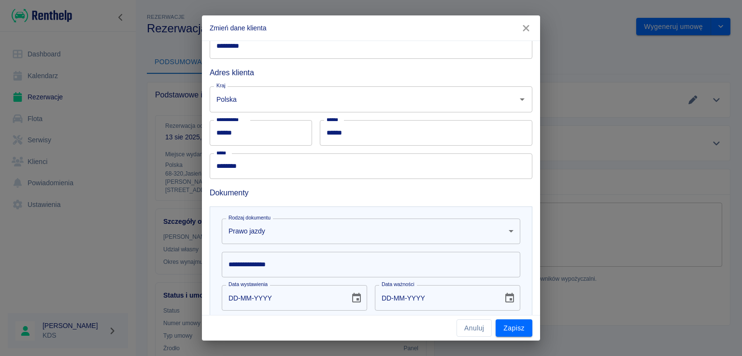
scroll to position [219, 0]
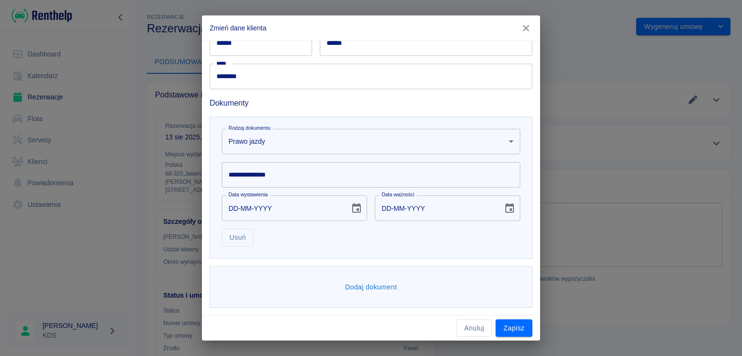
drag, startPoint x: 296, startPoint y: 176, endPoint x: 291, endPoint y: 180, distance: 7.0
click at [295, 178] on input "**********" at bounding box center [371, 175] width 298 height 26
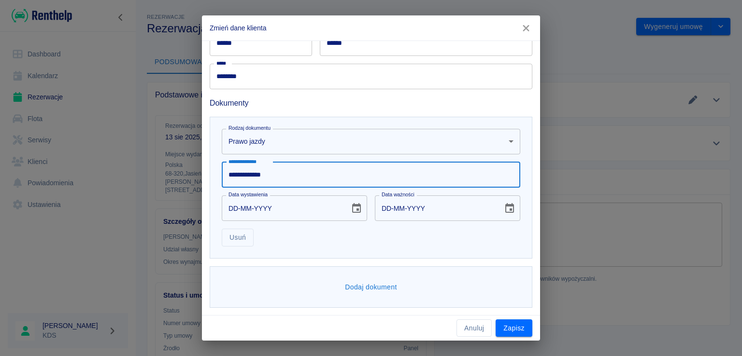
click at [263, 173] on input "**********" at bounding box center [371, 175] width 298 height 26
click at [291, 172] on input "**********" at bounding box center [371, 175] width 298 height 26
click at [259, 170] on input "**********" at bounding box center [371, 175] width 298 height 26
type input "**********"
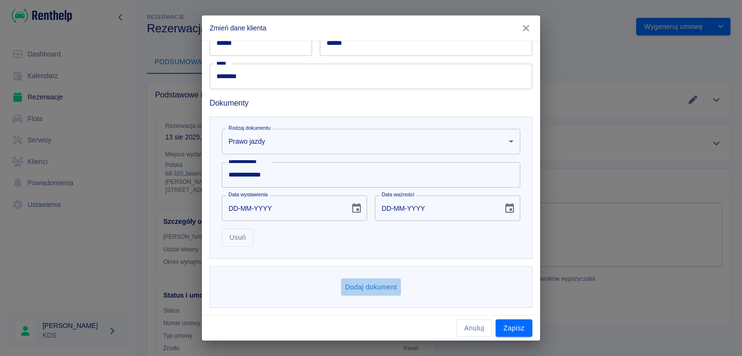
click at [382, 284] on button "Dodaj dokument" at bounding box center [371, 288] width 60 height 18
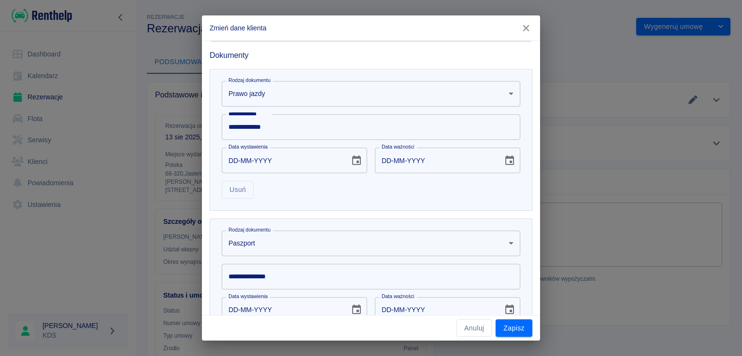
scroll to position [315, 0]
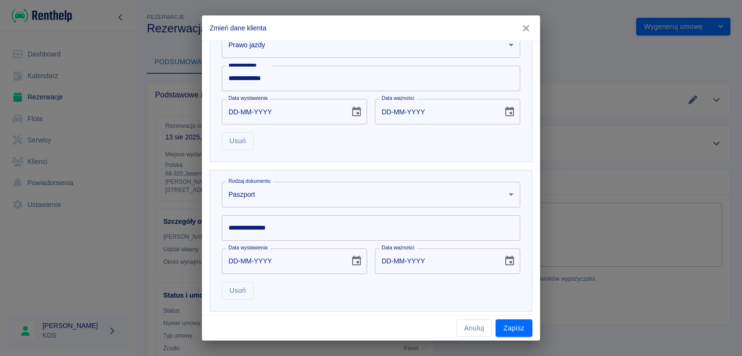
click at [378, 194] on body "**********" at bounding box center [371, 178] width 742 height 356
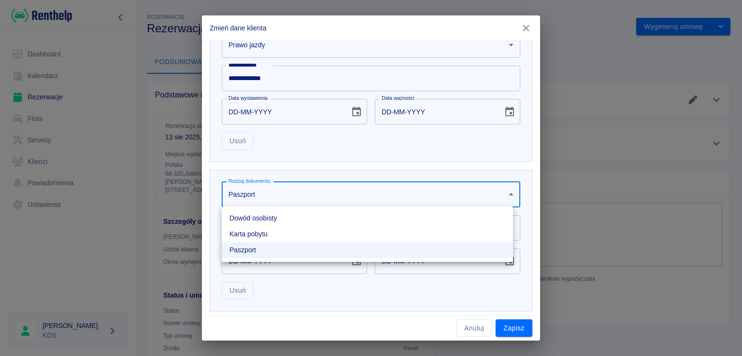
click at [268, 218] on li "Dowód osobisty" at bounding box center [367, 219] width 291 height 16
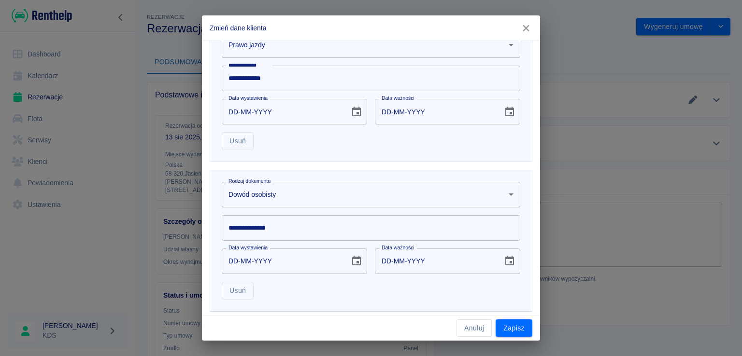
click at [274, 228] on input "**********" at bounding box center [371, 228] width 298 height 26
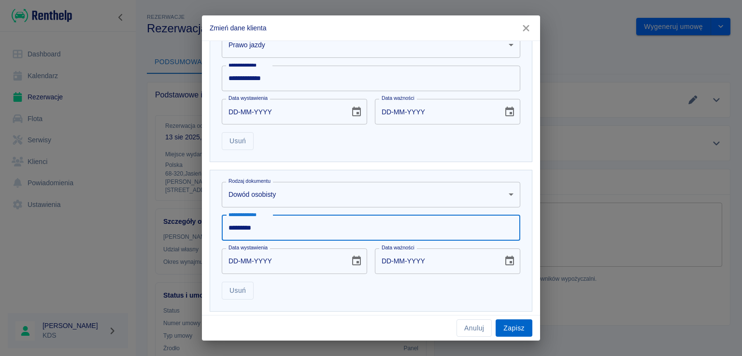
type input "*********"
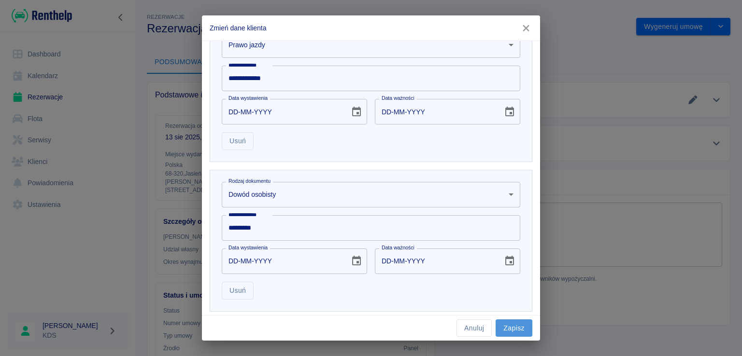
click at [500, 325] on button "Zapisz" at bounding box center [513, 329] width 37 height 18
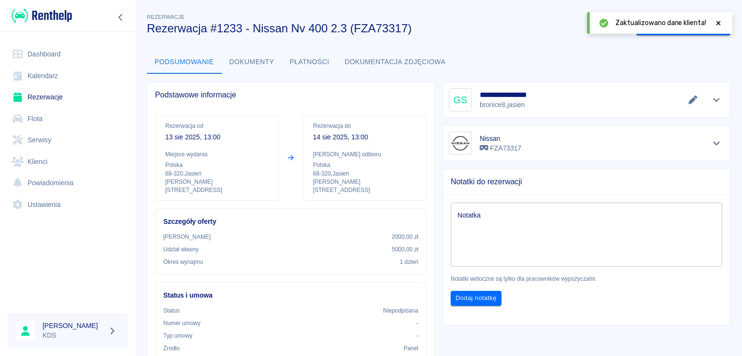
click at [717, 22] on icon at bounding box center [718, 23] width 4 height 4
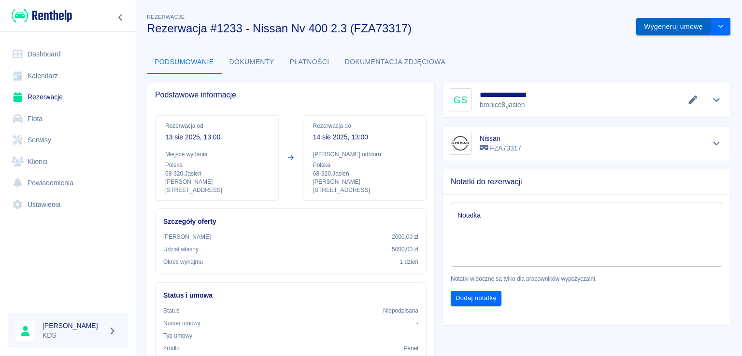
click at [686, 26] on button "Wygeneruj umowę" at bounding box center [673, 27] width 75 height 18
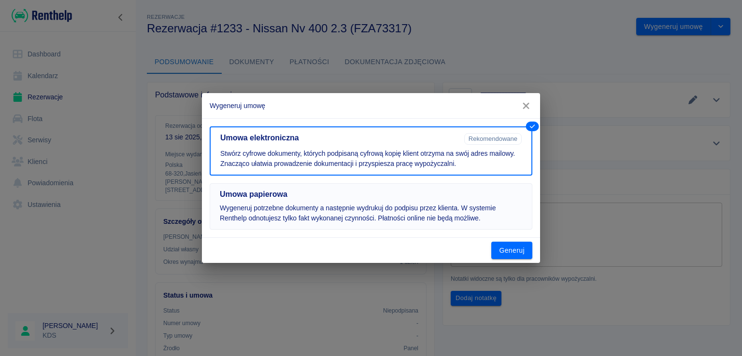
click at [453, 193] on h5 "Umowa papierowa" at bounding box center [371, 195] width 302 height 10
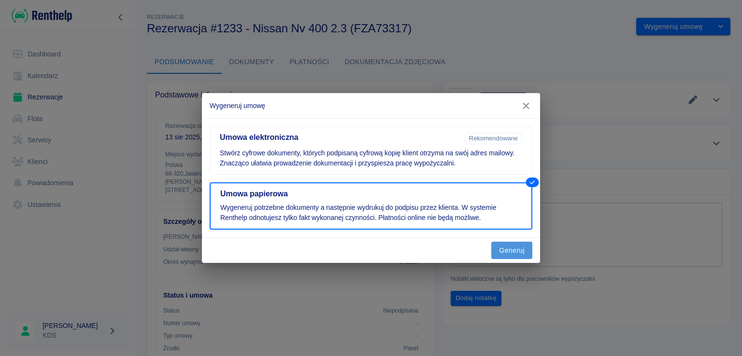
click at [520, 250] on button "Generuj" at bounding box center [511, 251] width 41 height 18
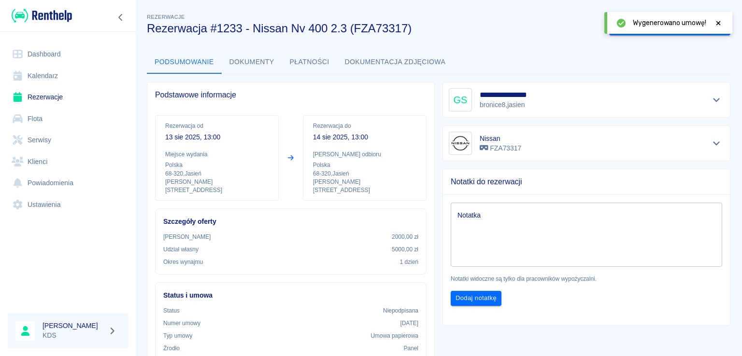
click at [717, 22] on icon at bounding box center [718, 23] width 4 height 4
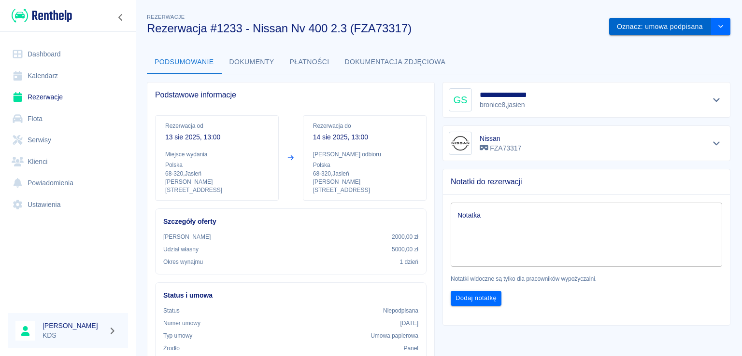
click at [667, 26] on button "Oznacz: umowa podpisana" at bounding box center [660, 27] width 102 height 18
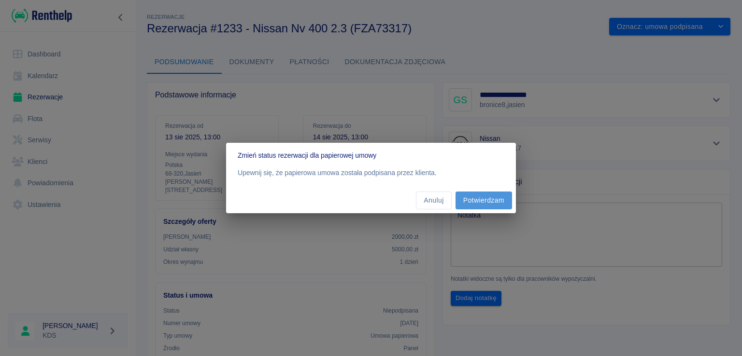
click at [501, 197] on button "Potwierdzam" at bounding box center [483, 201] width 56 height 18
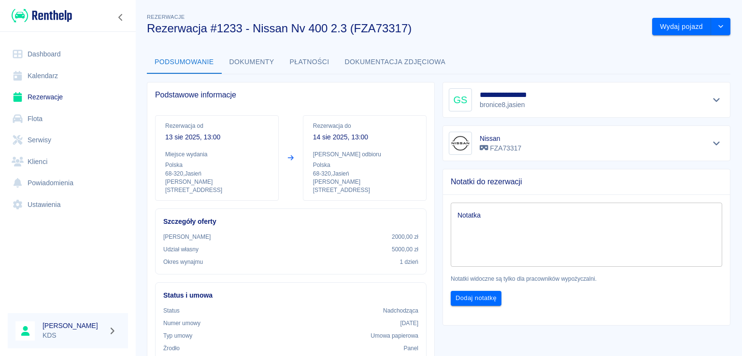
click at [505, 48] on div "**********" at bounding box center [438, 296] width 606 height 585
click at [42, 77] on link "Kalendarz" at bounding box center [68, 76] width 120 height 22
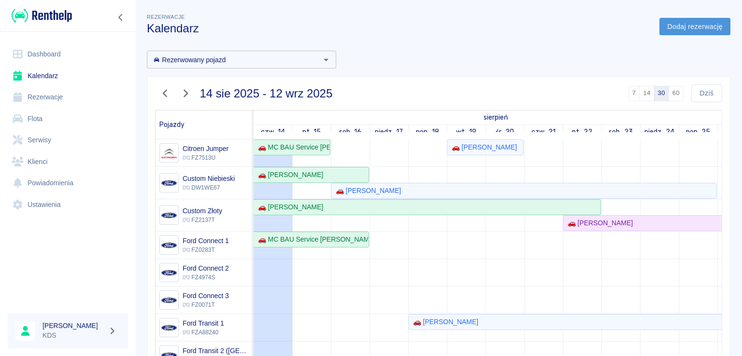
click at [683, 30] on link "Dodaj rezerwację" at bounding box center [694, 27] width 71 height 18
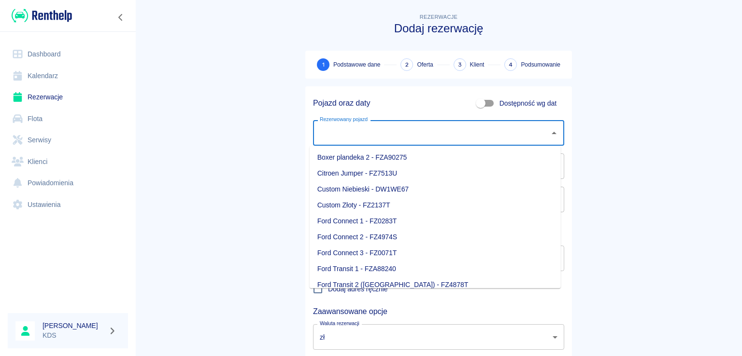
click at [433, 138] on input "Rezerwowany pojazd" at bounding box center [431, 133] width 228 height 17
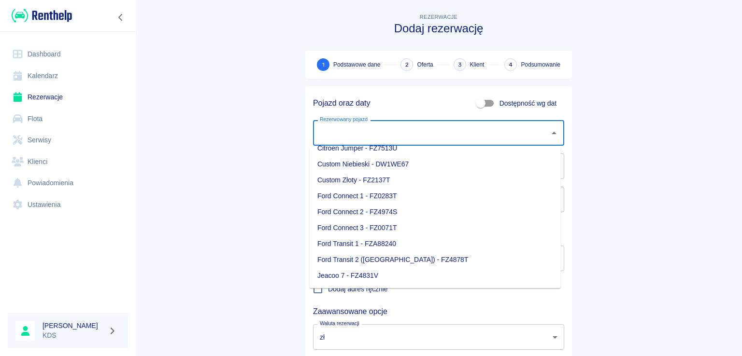
scroll to position [97, 0]
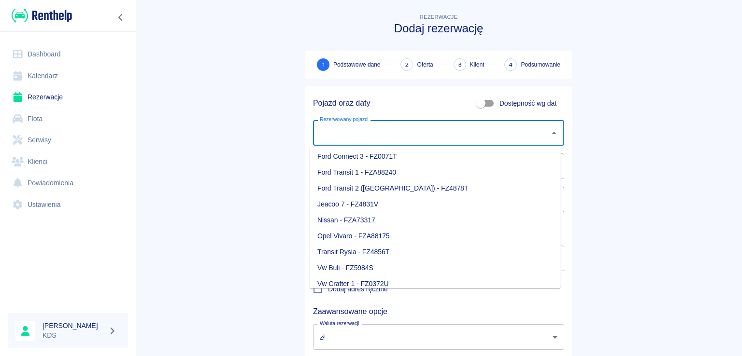
click at [374, 171] on li "Ford Transit 1 - FZA88240" at bounding box center [434, 173] width 251 height 16
type input "Ford Transit 1 - FZA88240"
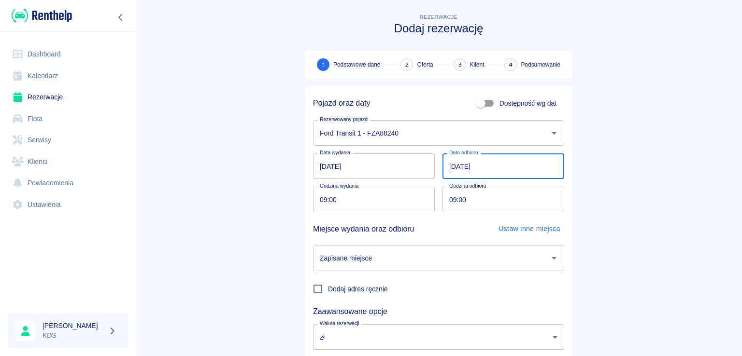
click at [500, 167] on input "[DATE]" at bounding box center [503, 167] width 122 height 26
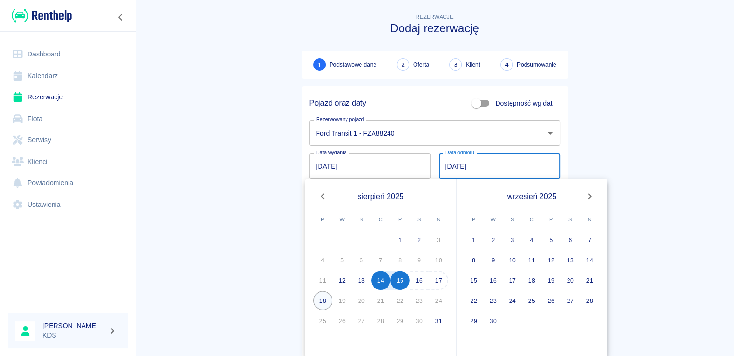
click at [323, 296] on button "18" at bounding box center [322, 300] width 19 height 19
type input "[DATE]"
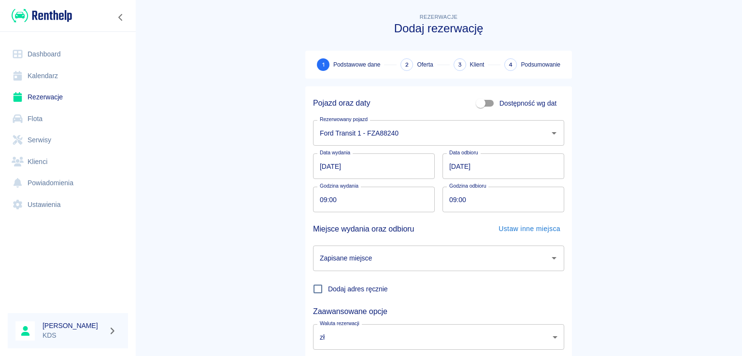
click at [480, 255] on input "Zapisane miejsce" at bounding box center [431, 258] width 228 height 17
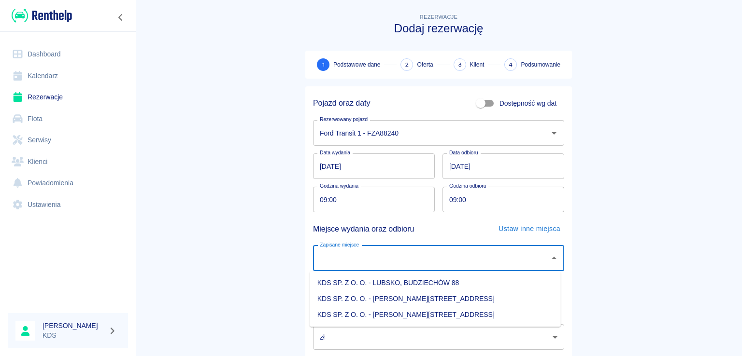
click at [391, 205] on input "09:00" at bounding box center [370, 200] width 115 height 26
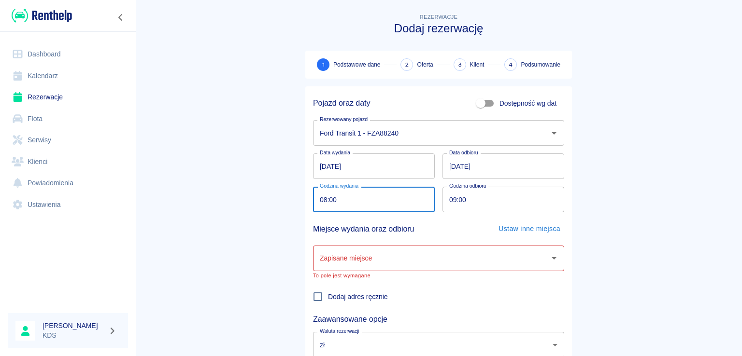
type input "08:00"
click at [485, 197] on input "09:00" at bounding box center [499, 200] width 115 height 26
type input "08:00"
click at [446, 257] on input "Zapisane miejsce" at bounding box center [431, 258] width 228 height 17
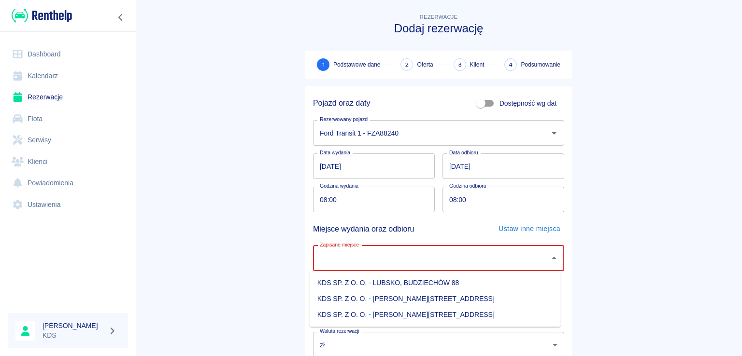
click at [438, 283] on li "KDS SP. Z O. O. - LUBSKO, BUDZIECHÓW 88" at bounding box center [434, 283] width 251 height 16
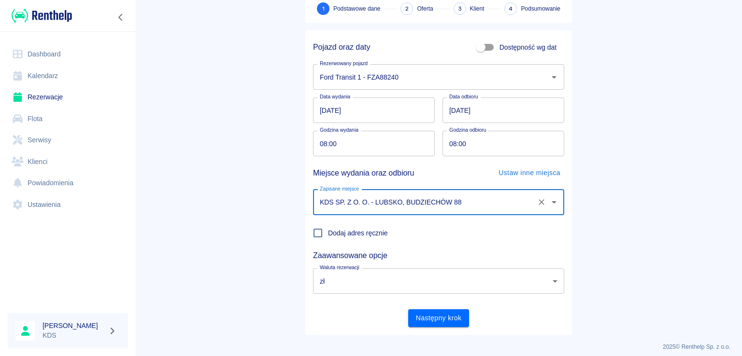
scroll to position [63, 0]
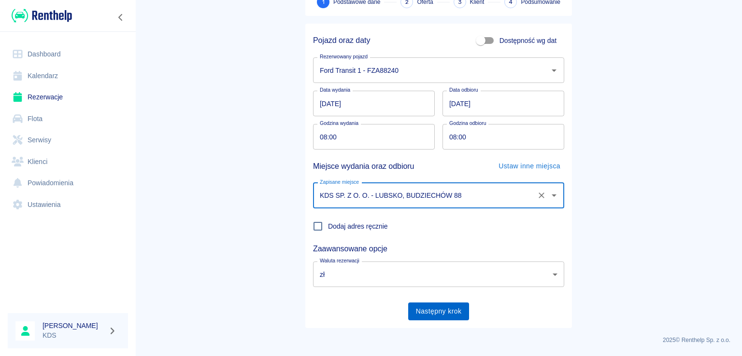
click at [437, 313] on button "Następny krok" at bounding box center [438, 312] width 61 height 18
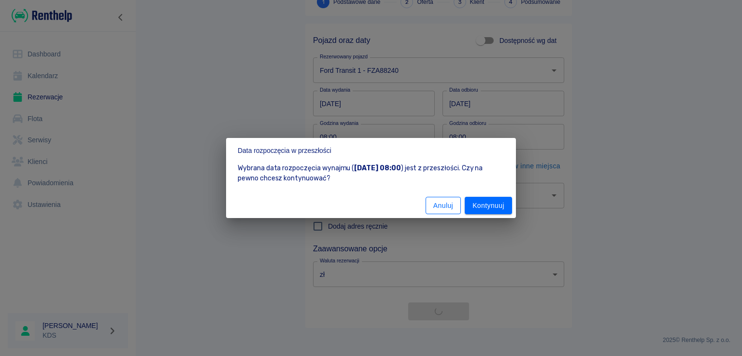
click at [446, 200] on button "Anuluj" at bounding box center [442, 206] width 35 height 18
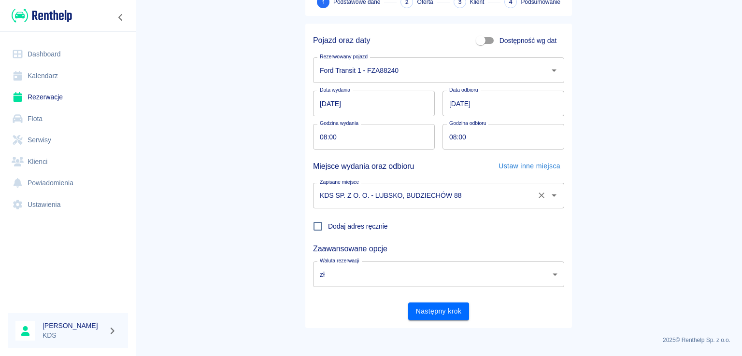
click at [529, 196] on div "KDS SP. Z O. O. - LUBSKO, BUDZIECHÓW 88 Zapisane miejsce" at bounding box center [438, 196] width 251 height 26
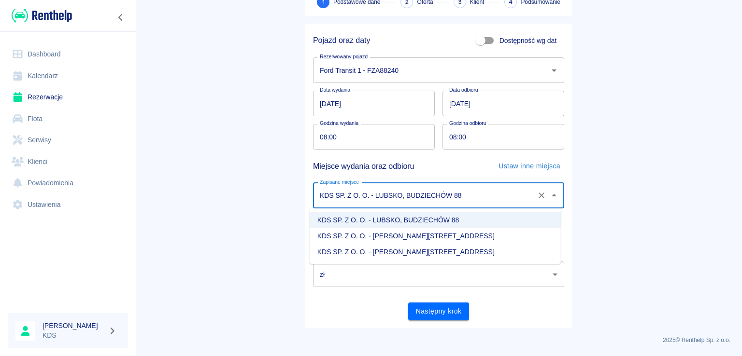
click at [424, 249] on li "KDS SP. Z O. O. - [PERSON_NAME][STREET_ADDRESS]" at bounding box center [434, 252] width 251 height 16
type input "KDS SP. Z O. O. - [PERSON_NAME][STREET_ADDRESS]"
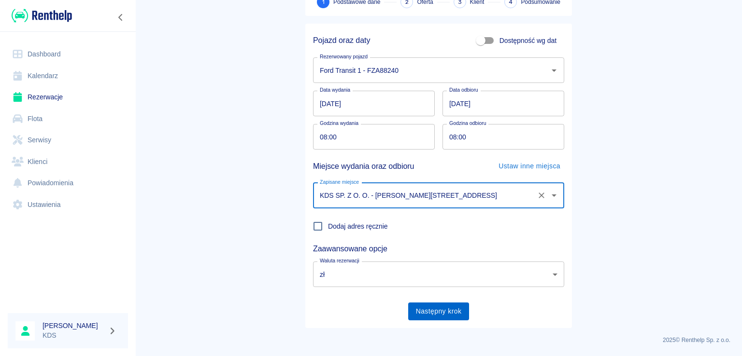
click at [429, 309] on button "Następny krok" at bounding box center [438, 312] width 61 height 18
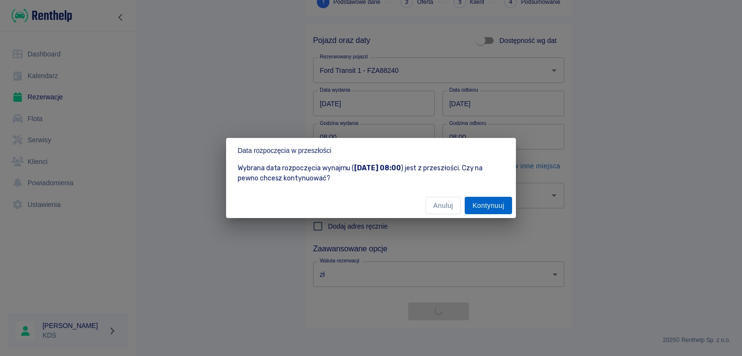
click at [487, 210] on button "Kontynuuj" at bounding box center [487, 206] width 47 height 18
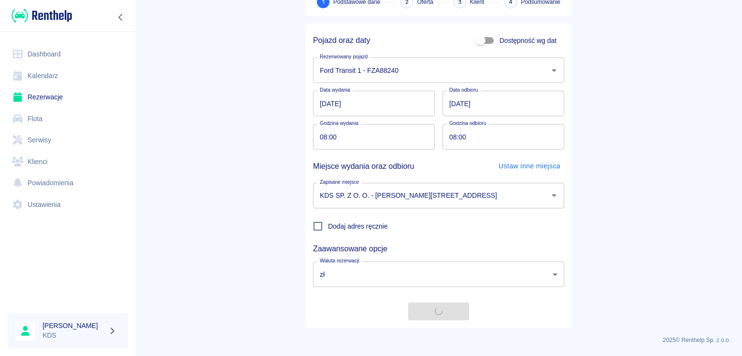
scroll to position [0, 0]
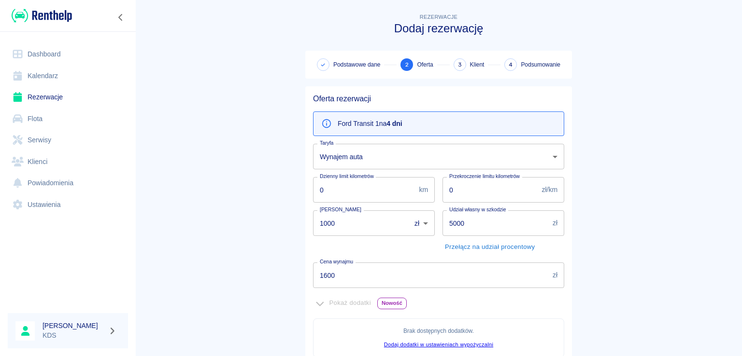
click at [395, 273] on input "1600" at bounding box center [431, 276] width 236 height 26
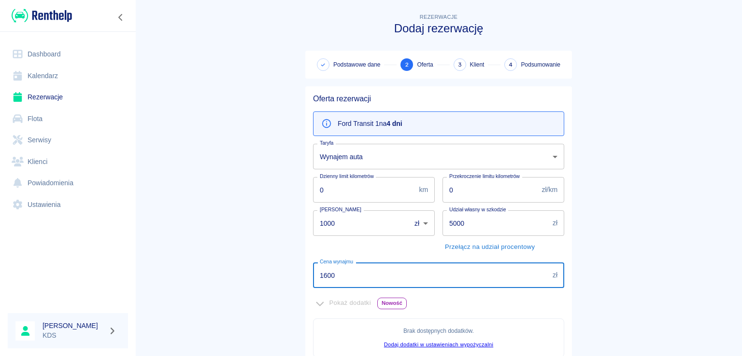
click at [395, 273] on input "1600" at bounding box center [431, 276] width 236 height 26
type input "1"
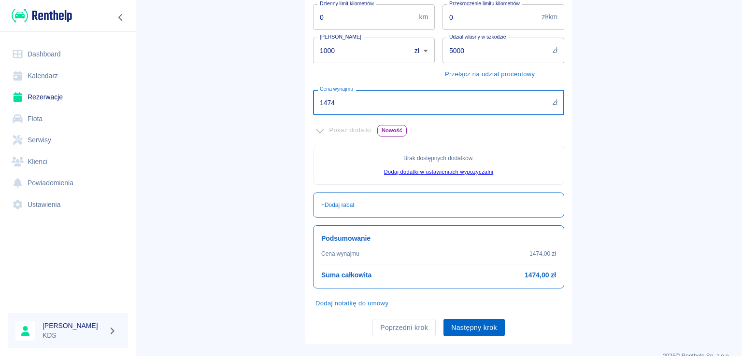
scroll to position [188, 0]
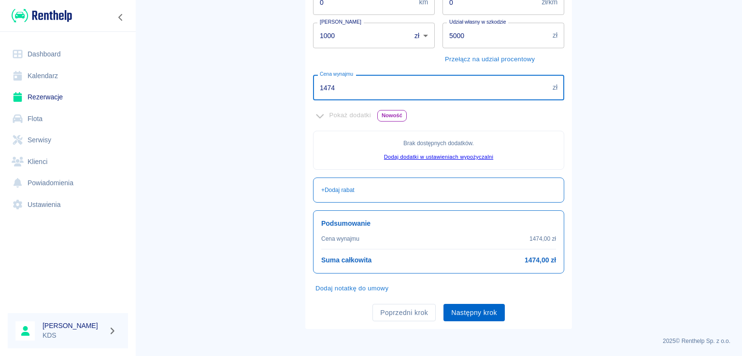
type input "1474"
click at [462, 315] on button "Następny krok" at bounding box center [473, 313] width 61 height 18
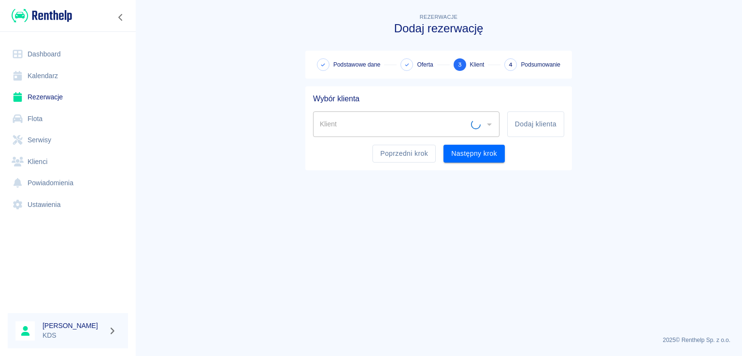
scroll to position [0, 0]
click at [393, 155] on button "Poprzedni krok" at bounding box center [403, 154] width 63 height 18
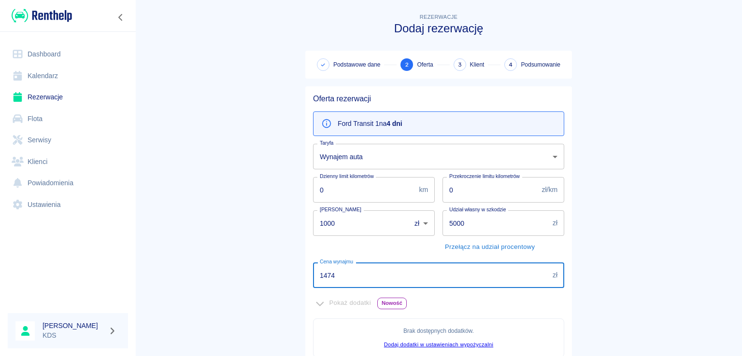
drag, startPoint x: 372, startPoint y: 277, endPoint x: 373, endPoint y: 271, distance: 6.0
click at [376, 276] on input "1474" at bounding box center [431, 276] width 236 height 26
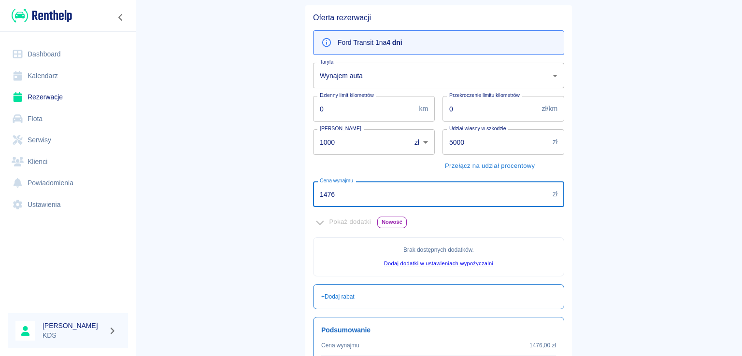
scroll to position [145, 0]
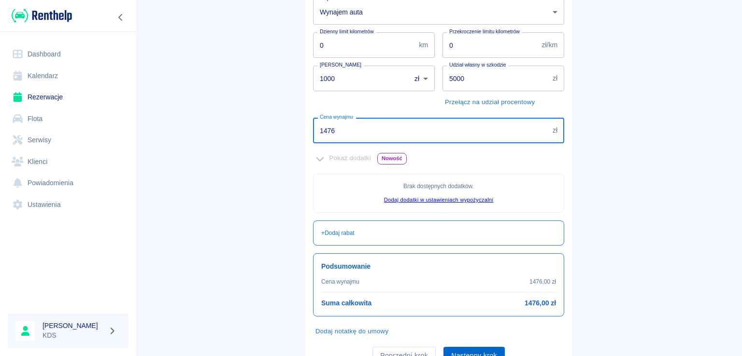
type input "1476"
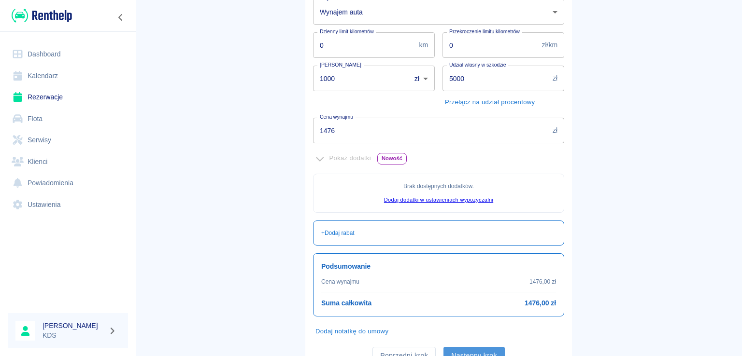
click at [473, 352] on button "Następny krok" at bounding box center [473, 356] width 61 height 18
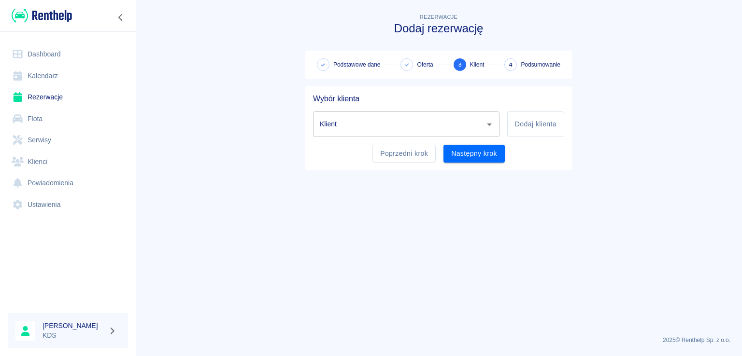
scroll to position [0, 0]
click at [514, 125] on button "Dodaj klienta" at bounding box center [535, 125] width 57 height 26
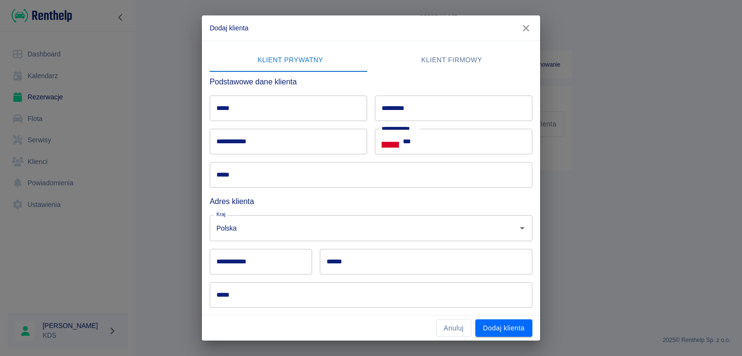
drag, startPoint x: 527, startPoint y: 28, endPoint x: 523, endPoint y: 31, distance: 5.1
click at [527, 28] on icon "button" at bounding box center [526, 28] width 13 height 10
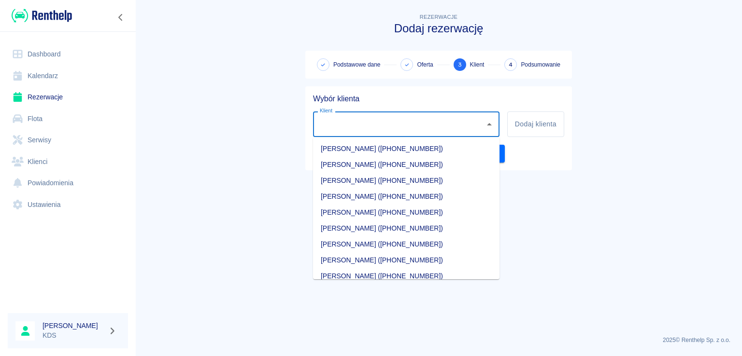
click at [392, 122] on input "Klient" at bounding box center [398, 124] width 163 height 17
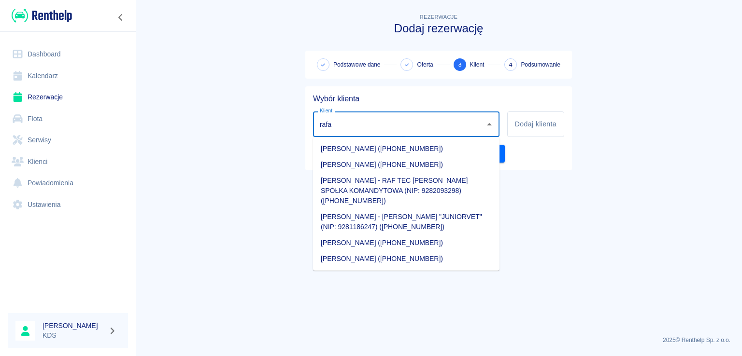
click at [409, 211] on li "[PERSON_NAME] - [PERSON_NAME] "JUNIORVET" (NIP: 9281186247) ([PHONE_NUMBER])" at bounding box center [406, 222] width 186 height 26
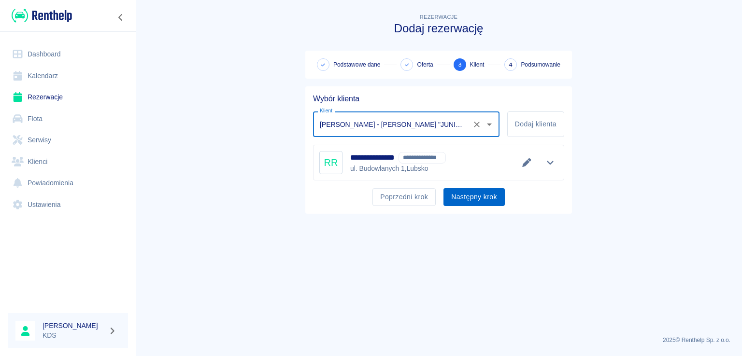
type input "[PERSON_NAME] - [PERSON_NAME] "JUNIORVET" (NIP: 9281186247) ([PHONE_NUMBER])"
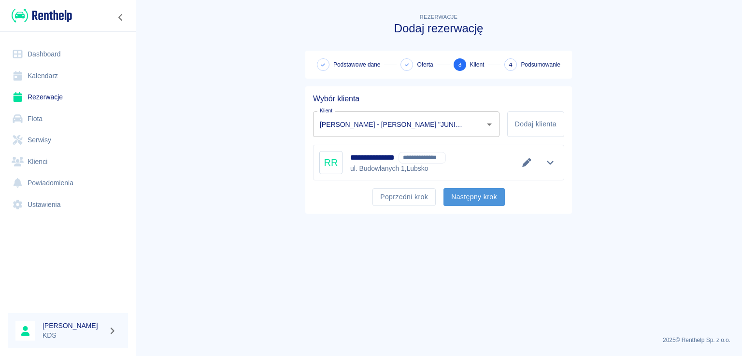
click at [470, 190] on button "Następny krok" at bounding box center [473, 197] width 61 height 18
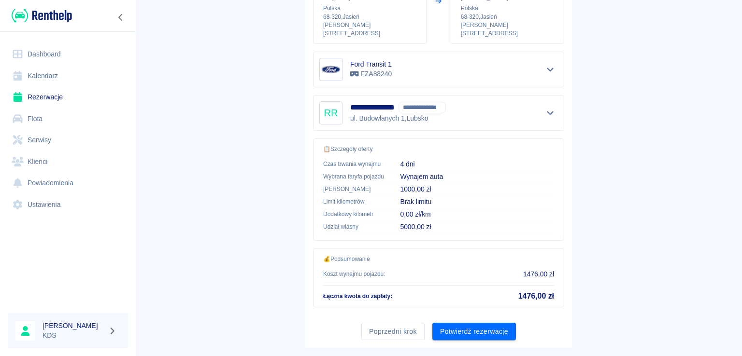
scroll to position [163, 0]
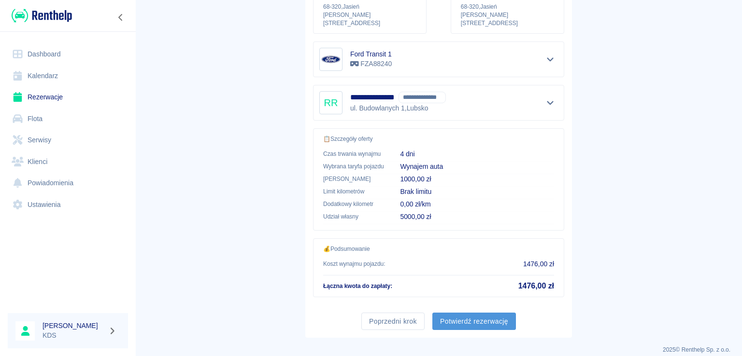
click at [495, 316] on button "Potwierdź rezerwację" at bounding box center [474, 322] width 84 height 18
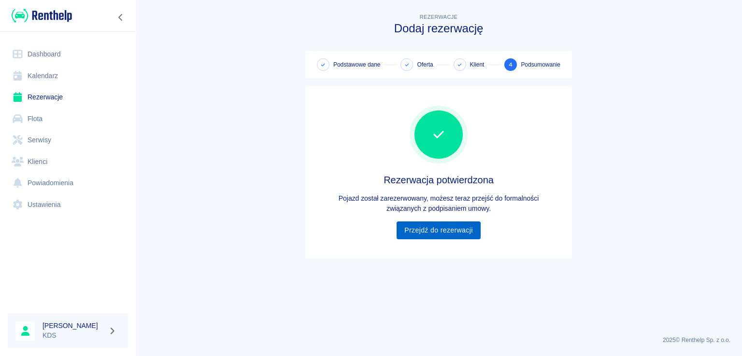
click at [436, 234] on link "Przejdź do rezerwacji" at bounding box center [438, 231] width 84 height 18
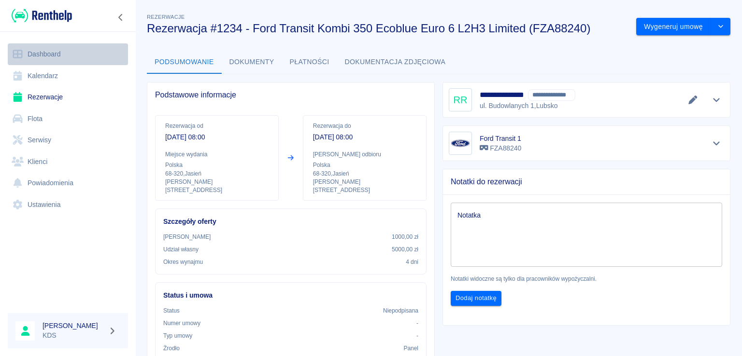
click at [54, 47] on link "Dashboard" at bounding box center [68, 54] width 120 height 22
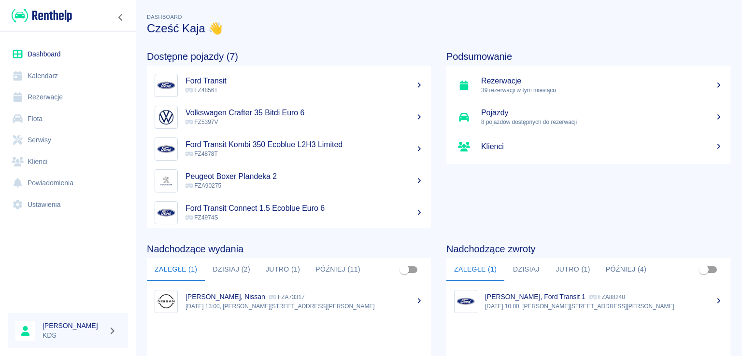
scroll to position [147, 0]
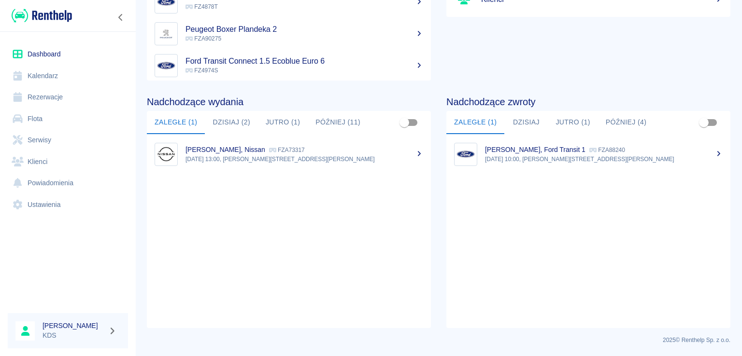
click at [60, 78] on link "Kalendarz" at bounding box center [68, 76] width 120 height 22
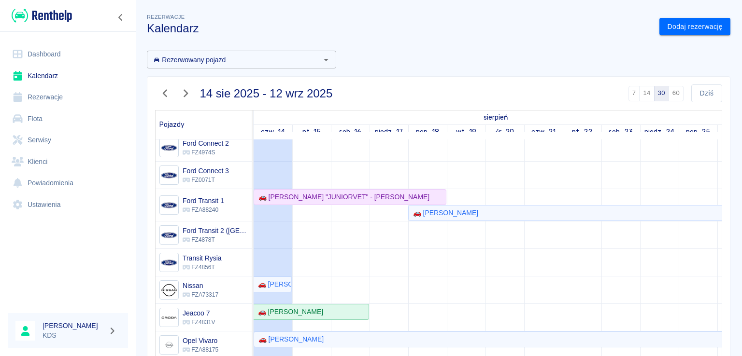
scroll to position [130, 0]
click at [450, 208] on div "🚗 [PERSON_NAME]" at bounding box center [443, 213] width 69 height 10
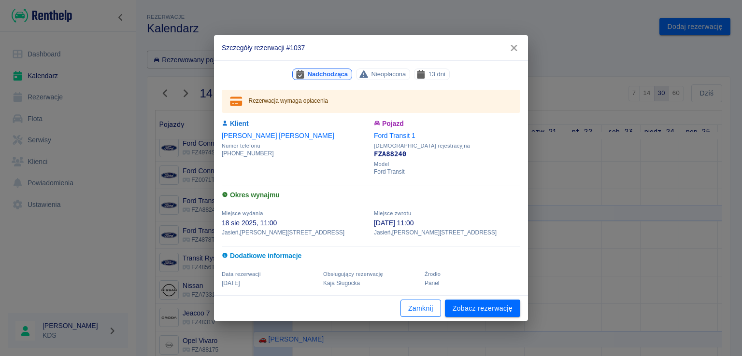
click at [417, 311] on button "Zamknij" at bounding box center [420, 309] width 41 height 18
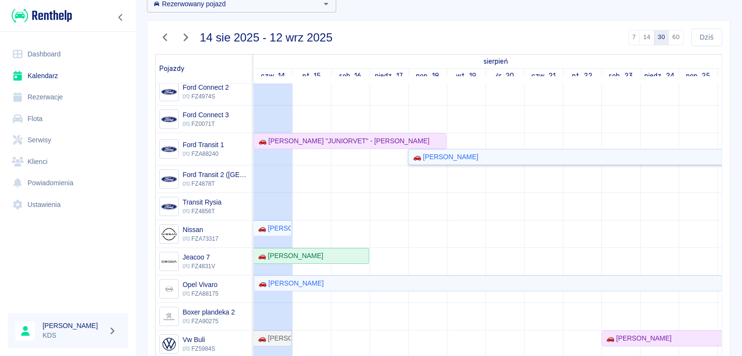
scroll to position [97, 0]
